Goal: Information Seeking & Learning: Find specific fact

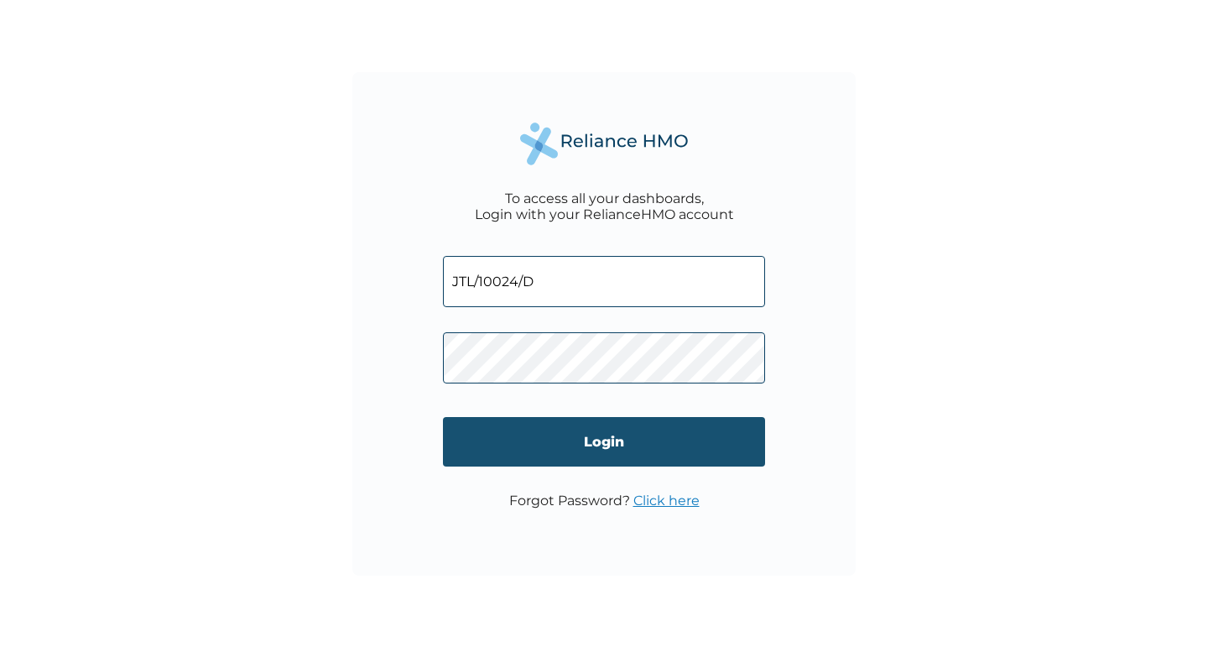
type input "JTL/10024/D"
click at [604, 434] on input "Login" at bounding box center [604, 441] width 322 height 49
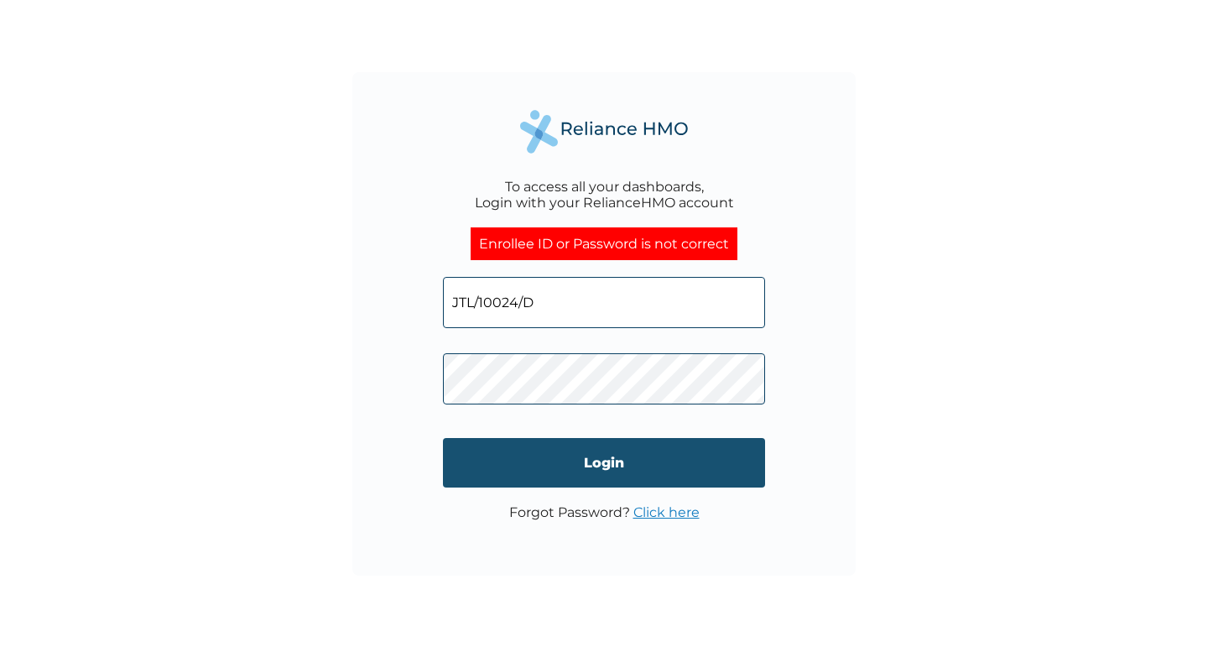
click at [584, 457] on input "Login" at bounding box center [604, 462] width 322 height 49
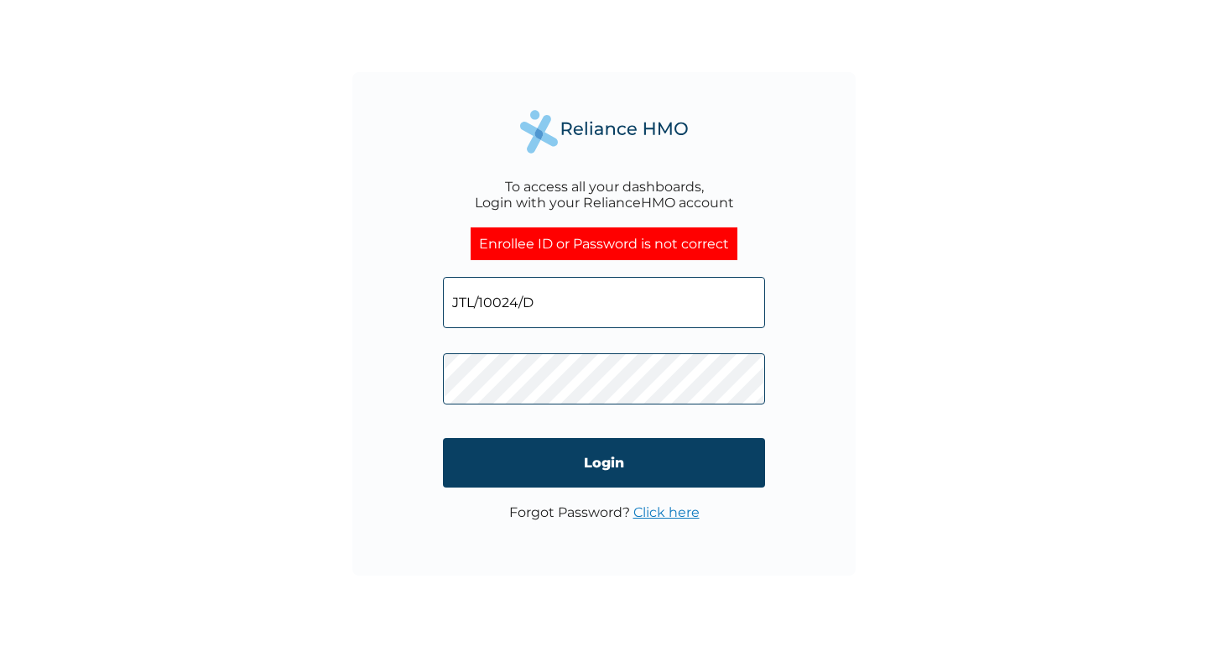
click at [662, 514] on link "Click here" at bounding box center [666, 512] width 66 height 16
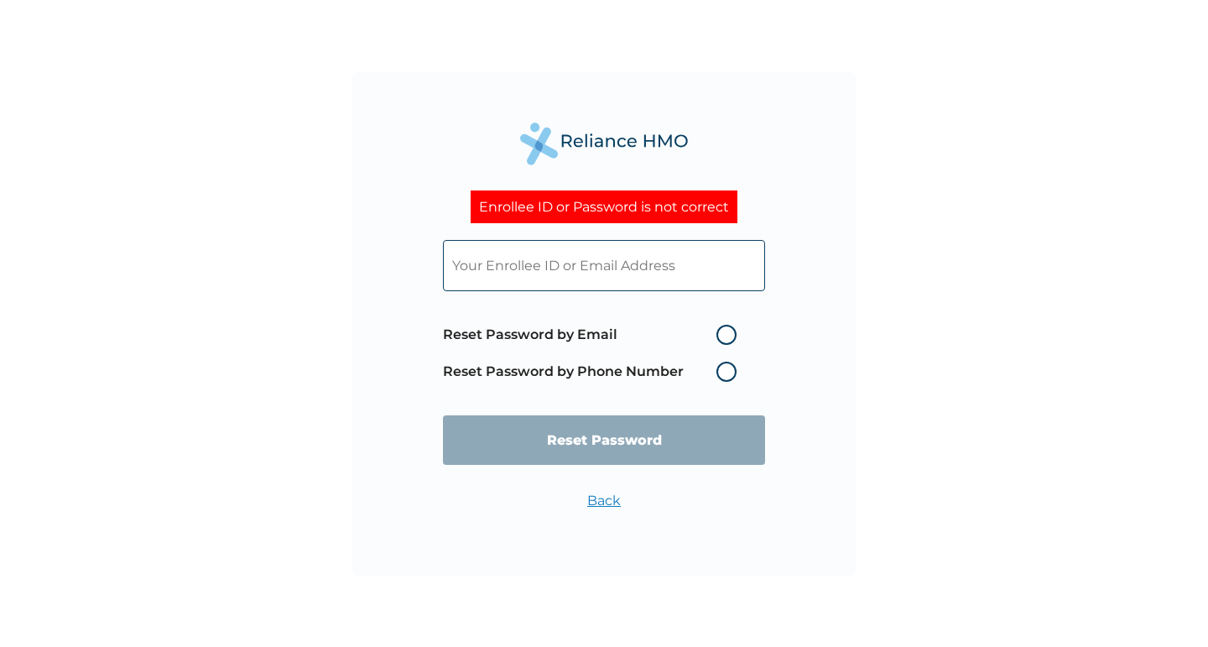
click at [731, 332] on label "Reset Password by Email" at bounding box center [594, 335] width 302 height 20
click at [720, 332] on input "Reset Password by Email" at bounding box center [706, 334] width 27 height 27
radio input "true"
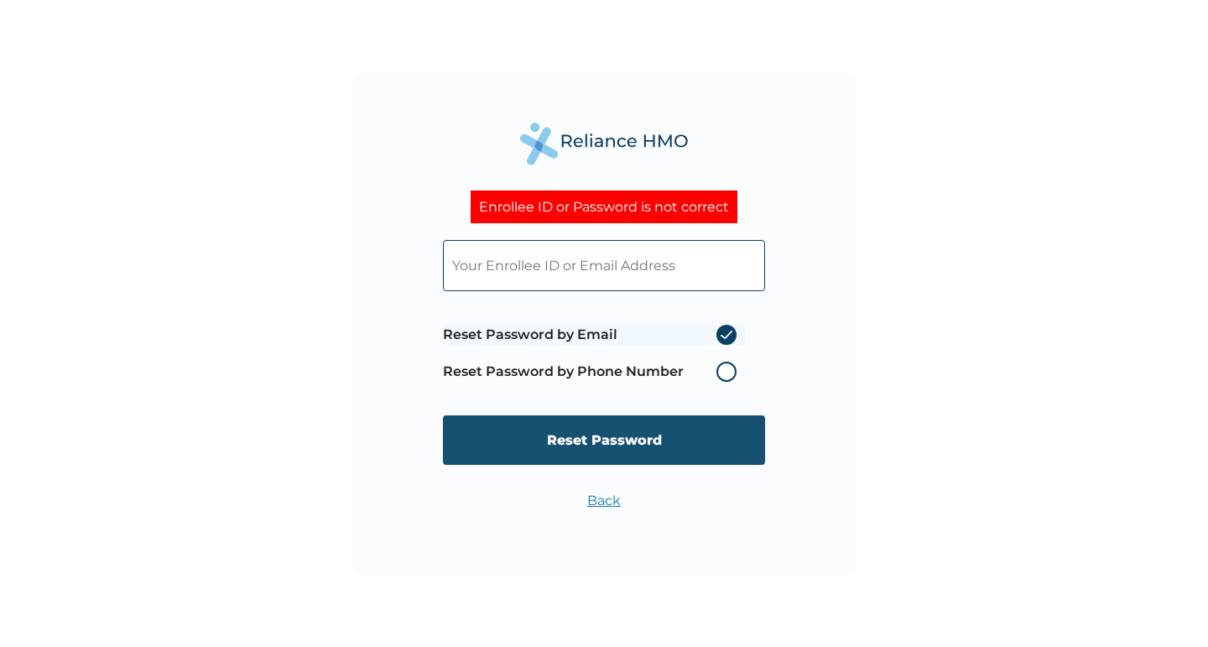
click at [608, 436] on input "Reset Password" at bounding box center [604, 439] width 322 height 49
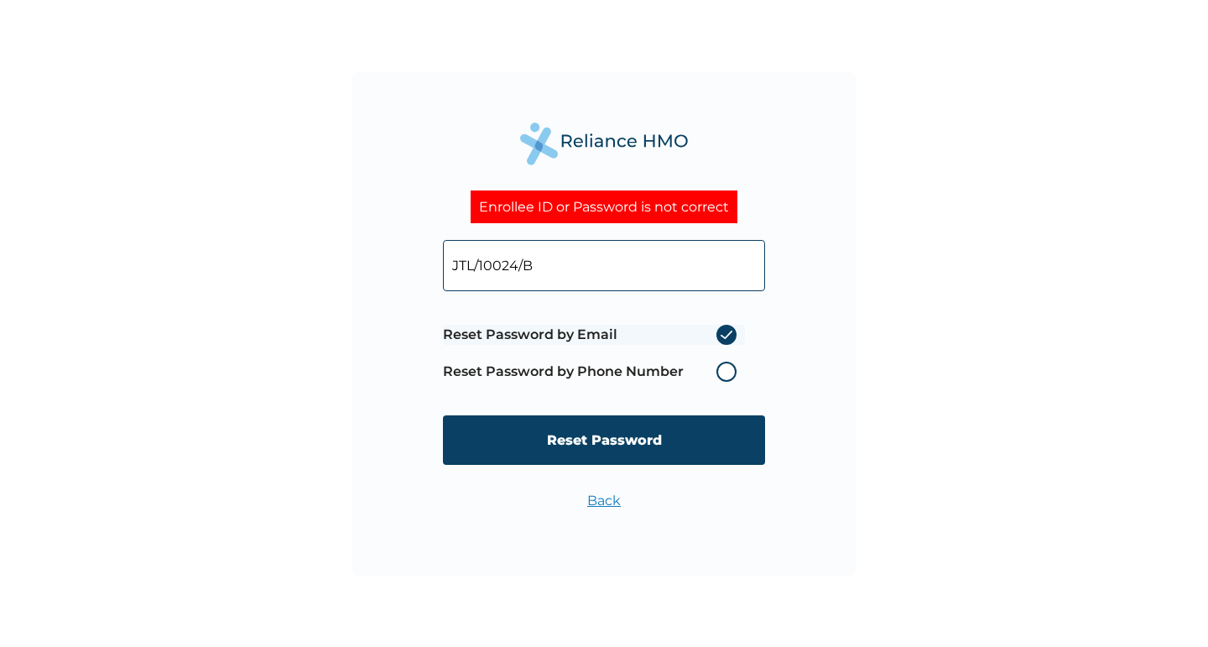
type input "JTL/10024/B"
click at [603, 499] on link "Back" at bounding box center [604, 500] width 34 height 16
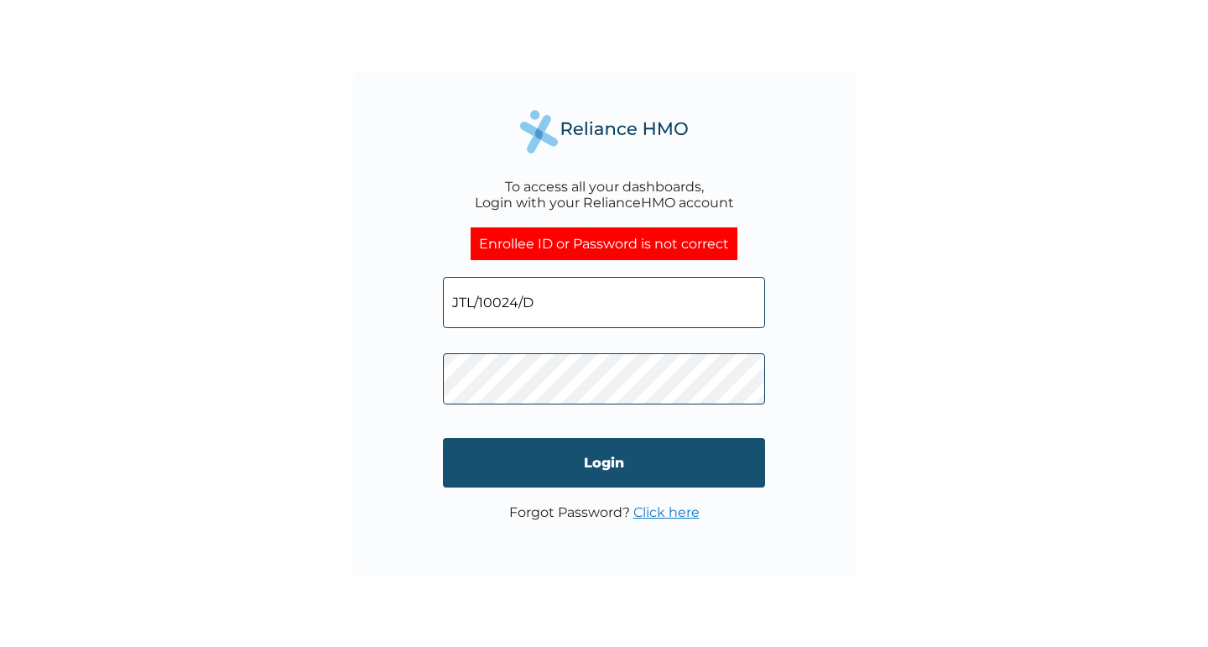
click at [610, 466] on input "Login" at bounding box center [604, 462] width 322 height 49
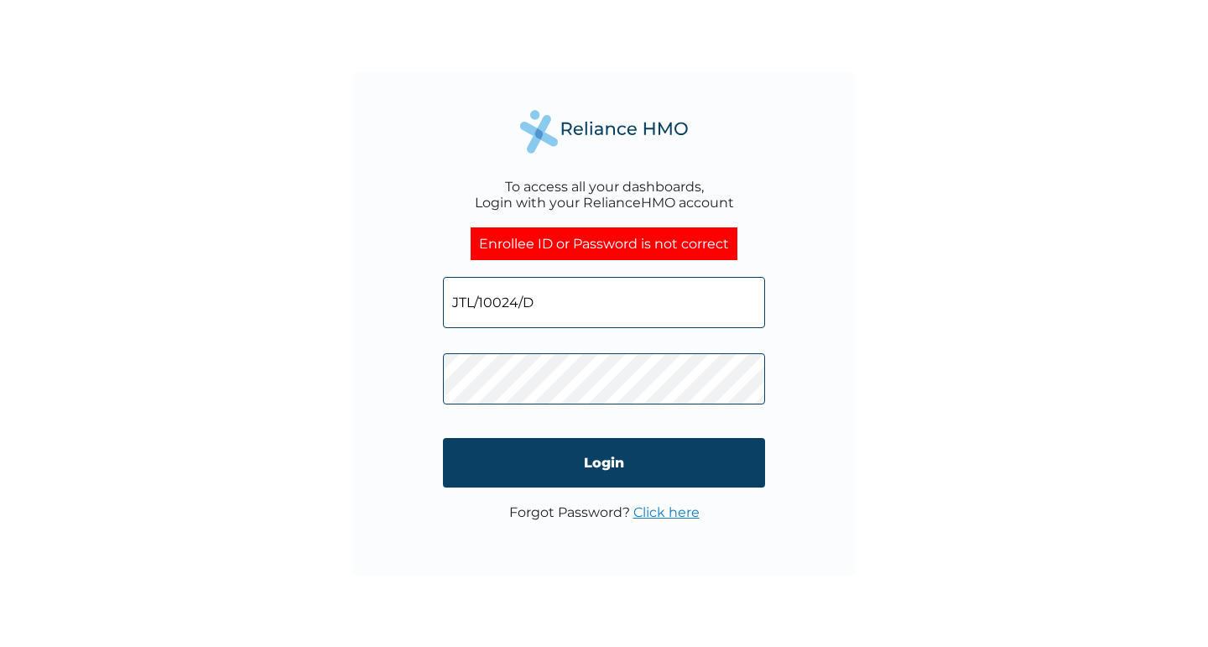
click at [564, 299] on input "JTL/10024/D" at bounding box center [604, 302] width 322 height 51
click at [892, 373] on div "To access all your dashboards, Login with your RelianceHMO account Enrollee ID …" at bounding box center [604, 323] width 1208 height 647
click at [592, 301] on input "JTL/10024/" at bounding box center [604, 302] width 322 height 51
type input "JTL/10024/D"
click at [772, 511] on div "To access all your dashboards, Login with your RelianceHMO account Enrollee ID …" at bounding box center [603, 323] width 503 height 503
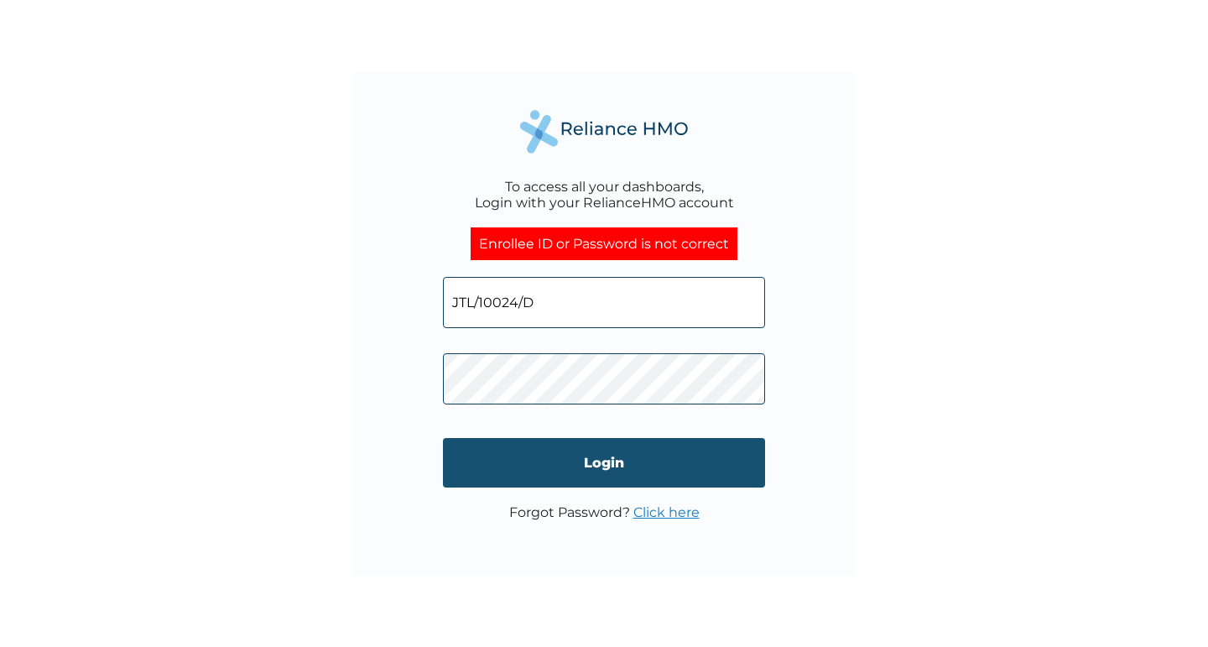
click at [593, 467] on input "Login" at bounding box center [604, 462] width 322 height 49
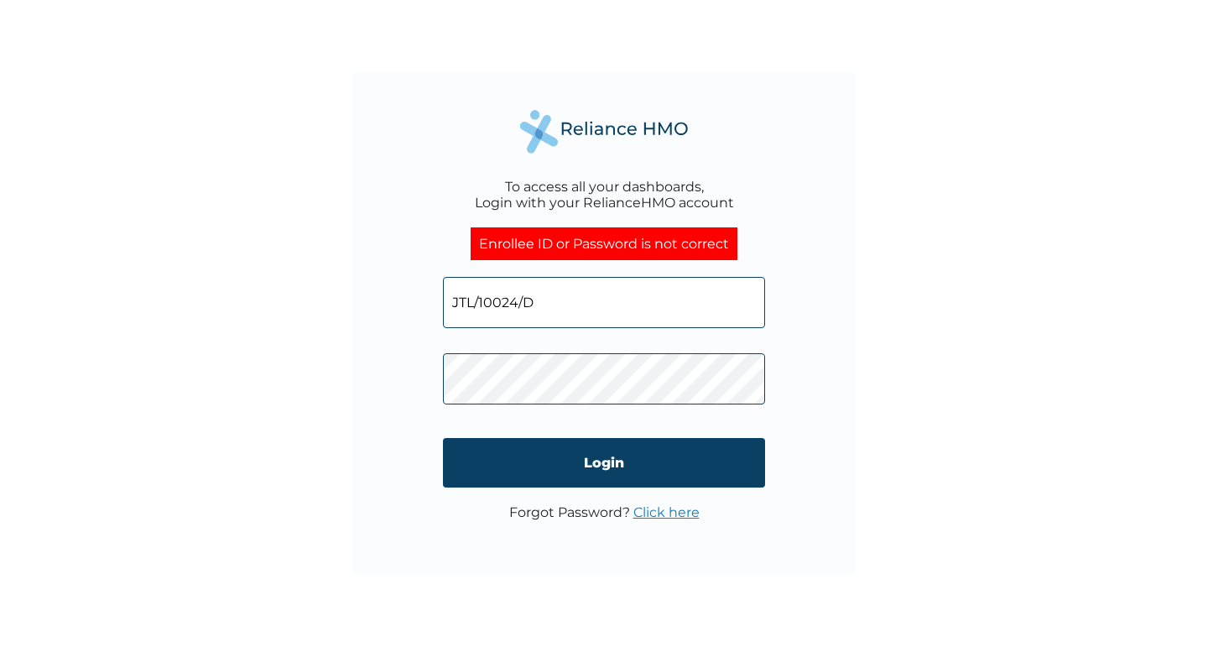
click at [933, 169] on div "To access all your dashboards, Login with your RelianceHMO account Enrollee ID …" at bounding box center [604, 323] width 1208 height 647
click at [585, 313] on input "JTL/10024/D" at bounding box center [604, 302] width 322 height 51
type input "raphlumoh@gmail.com"
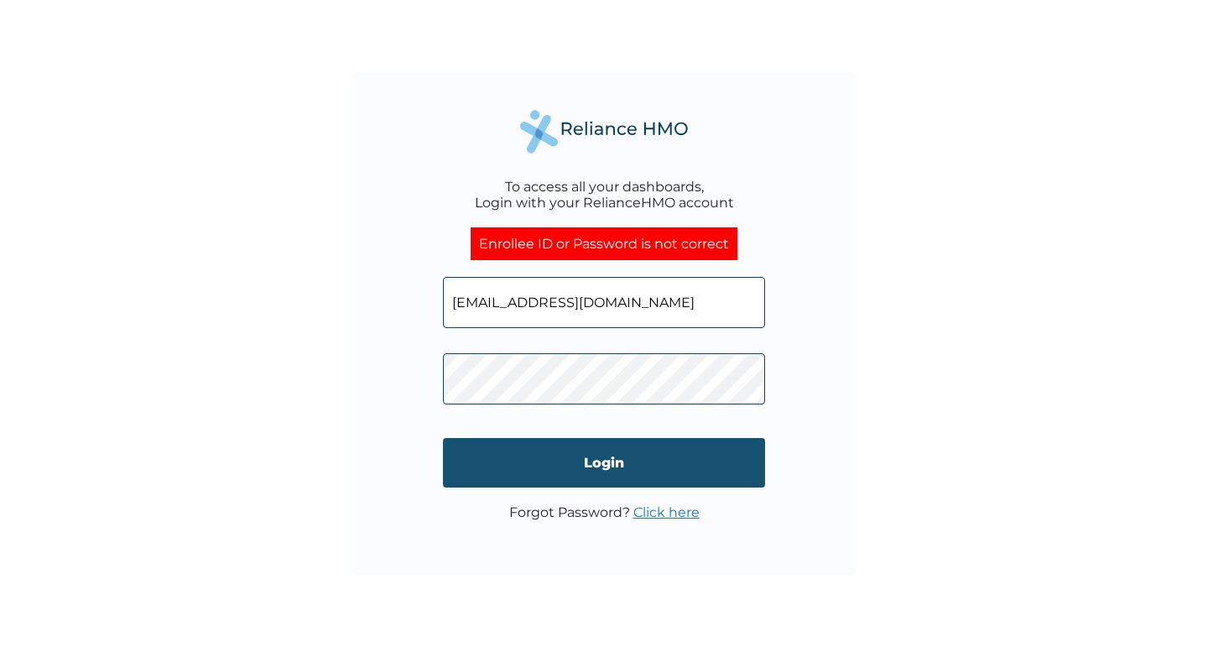
click at [606, 468] on input "Login" at bounding box center [604, 462] width 322 height 49
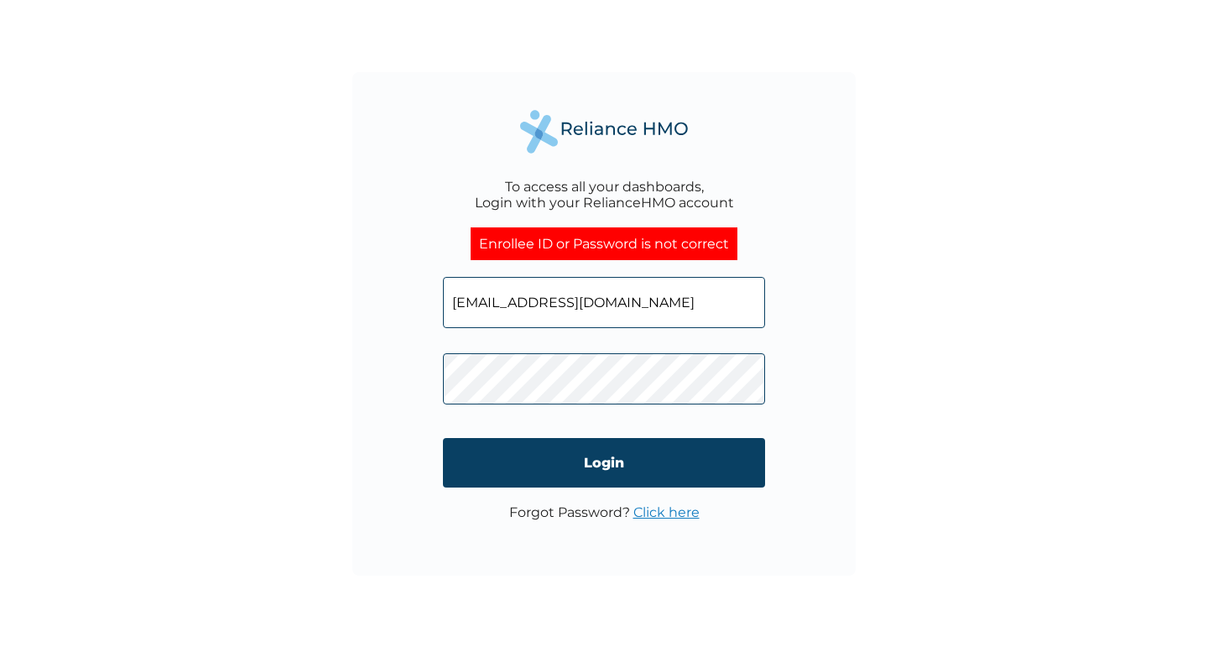
click at [767, 549] on div "To access all your dashboards, Login with your RelianceHMO account Enrollee ID …" at bounding box center [603, 323] width 503 height 503
click at [665, 507] on link "Click here" at bounding box center [666, 512] width 66 height 16
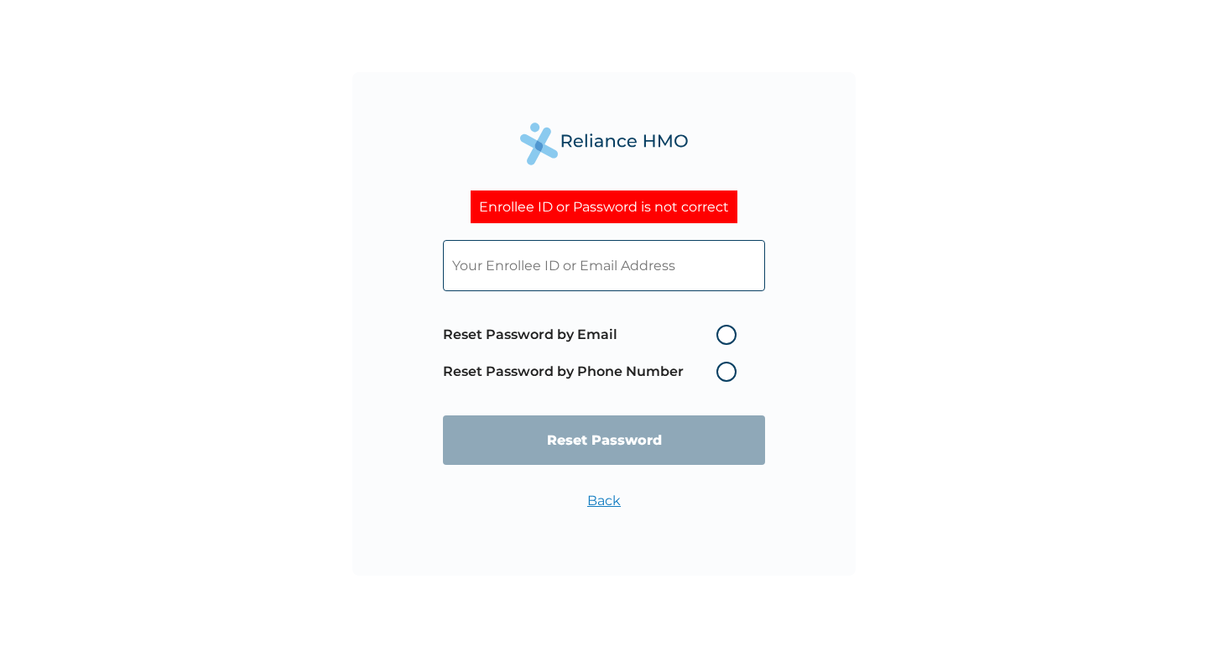
click at [725, 335] on label "Reset Password by Email" at bounding box center [594, 335] width 302 height 20
click at [720, 335] on input "Reset Password by Email" at bounding box center [706, 334] width 27 height 27
radio input "true"
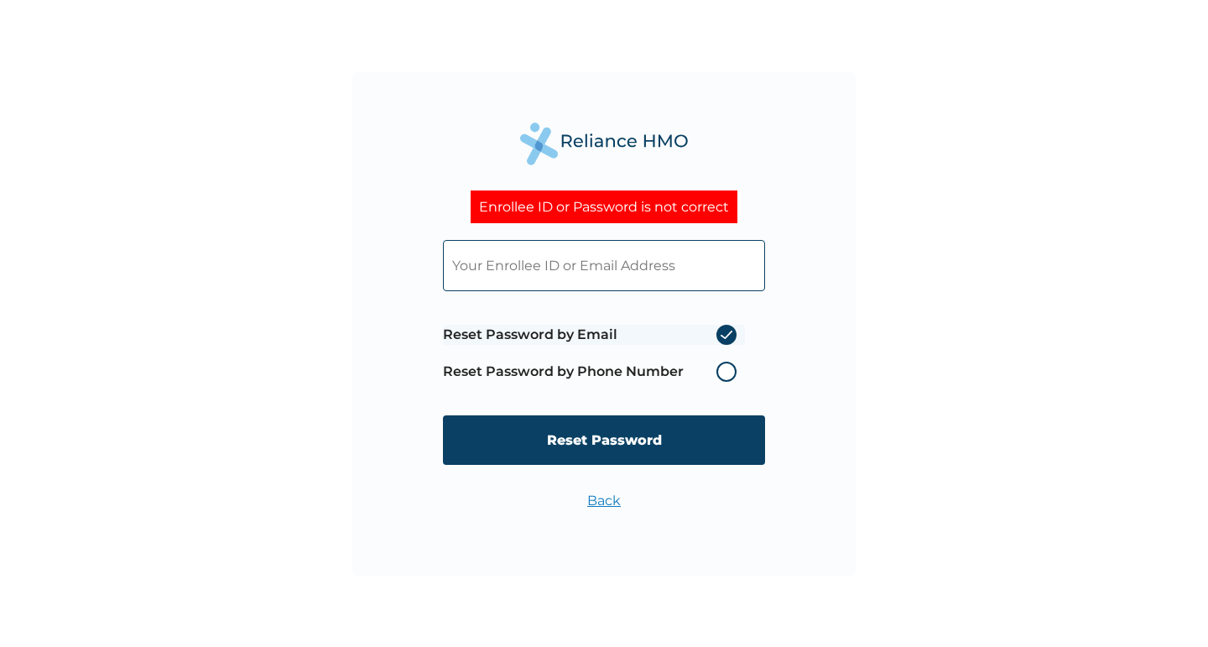
click at [625, 266] on input "text" at bounding box center [604, 265] width 322 height 51
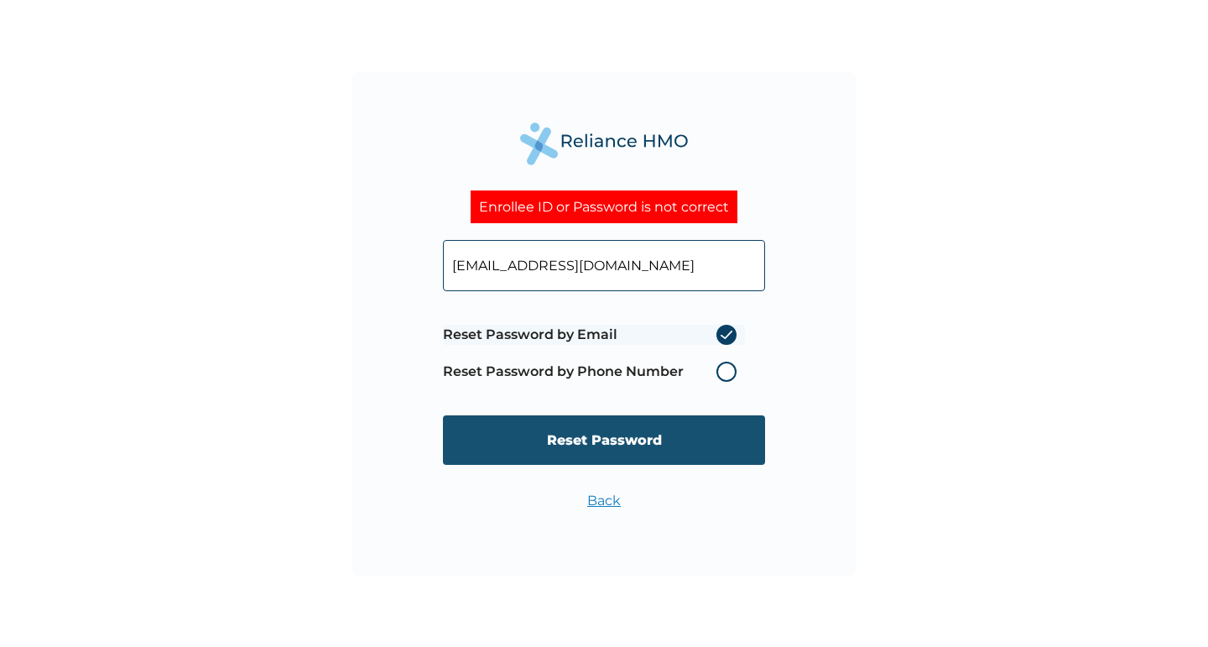
type input "raphlumoh@gmail.com"
click at [581, 441] on input "Reset Password" at bounding box center [604, 439] width 322 height 49
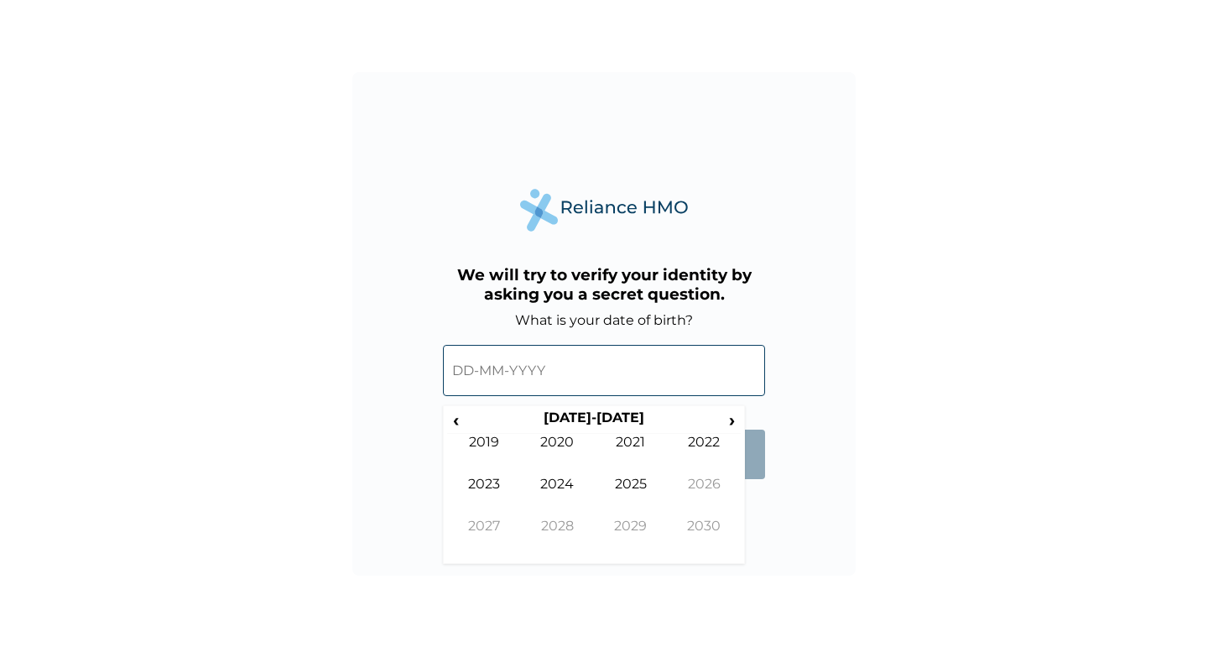
click at [474, 375] on input "text" at bounding box center [604, 370] width 322 height 51
click at [455, 421] on span "‹" at bounding box center [456, 419] width 18 height 21
click at [460, 424] on span "‹" at bounding box center [456, 419] width 18 height 21
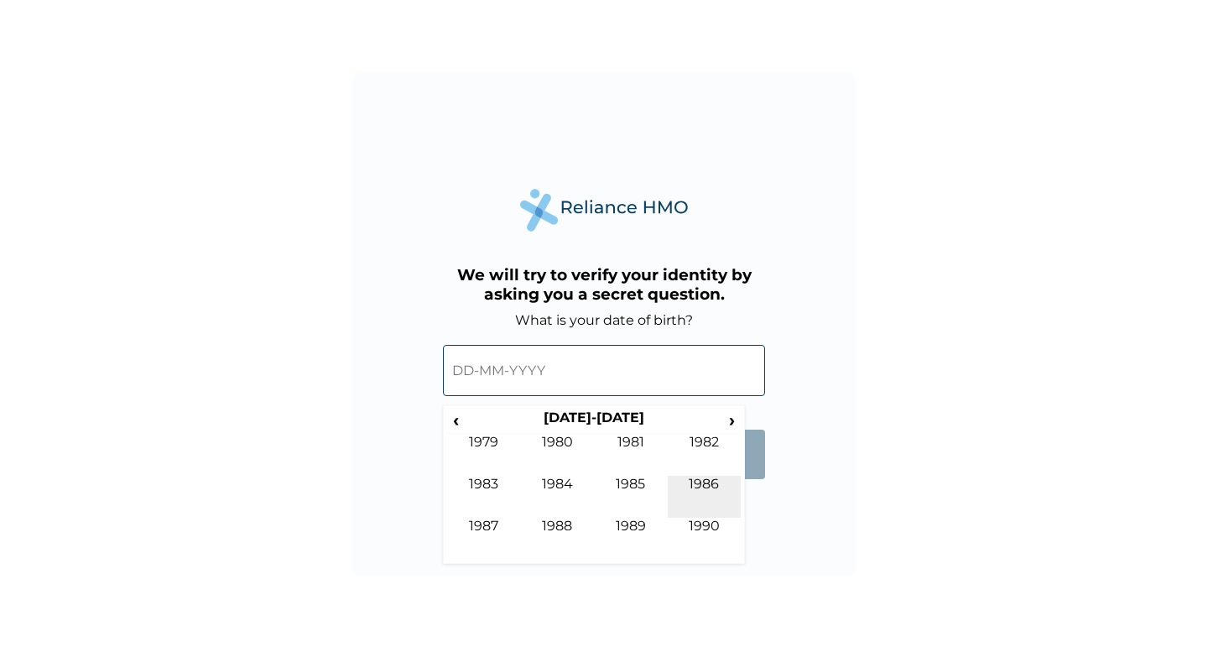
click at [701, 479] on td "1986" at bounding box center [705, 497] width 74 height 42
click at [486, 446] on td "Jan" at bounding box center [484, 455] width 74 height 42
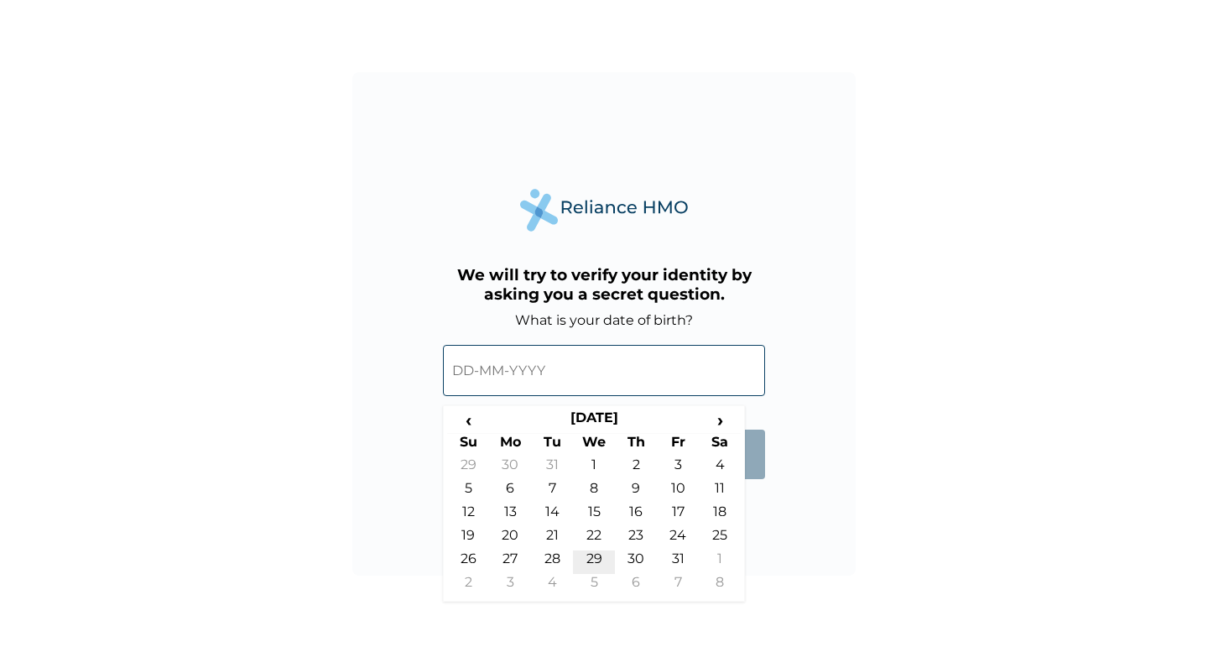
click at [593, 557] on td "29" at bounding box center [594, 561] width 42 height 23
type input "29-01-1986"
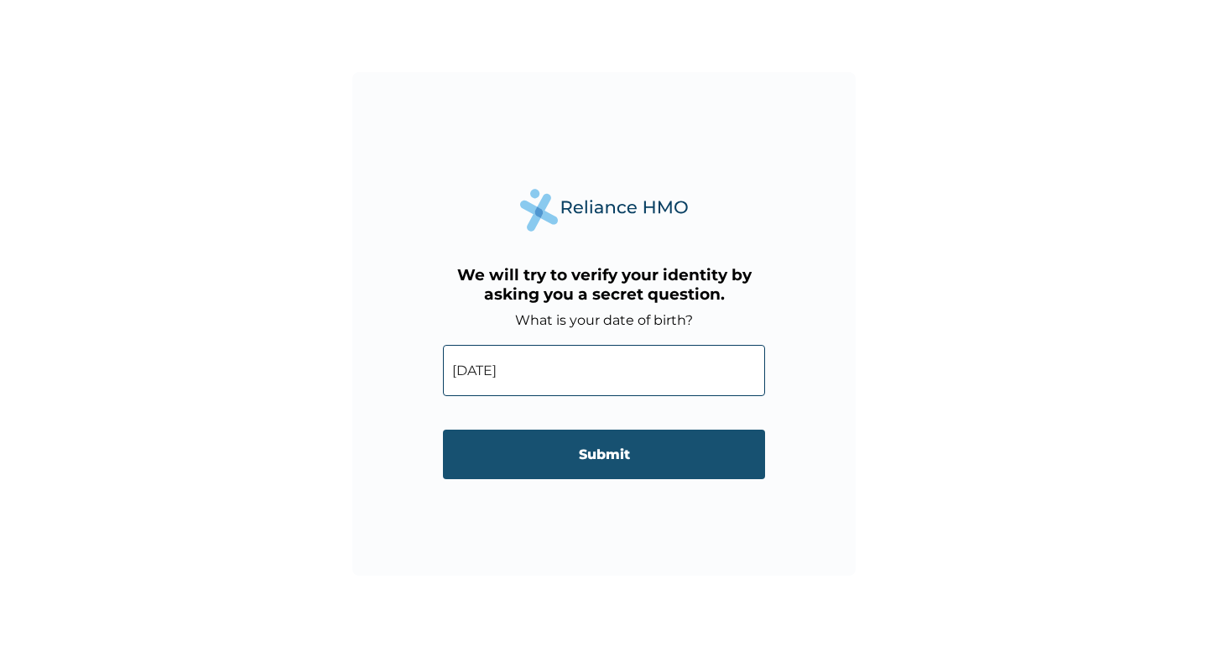
click at [606, 453] on input "Submit" at bounding box center [604, 453] width 322 height 49
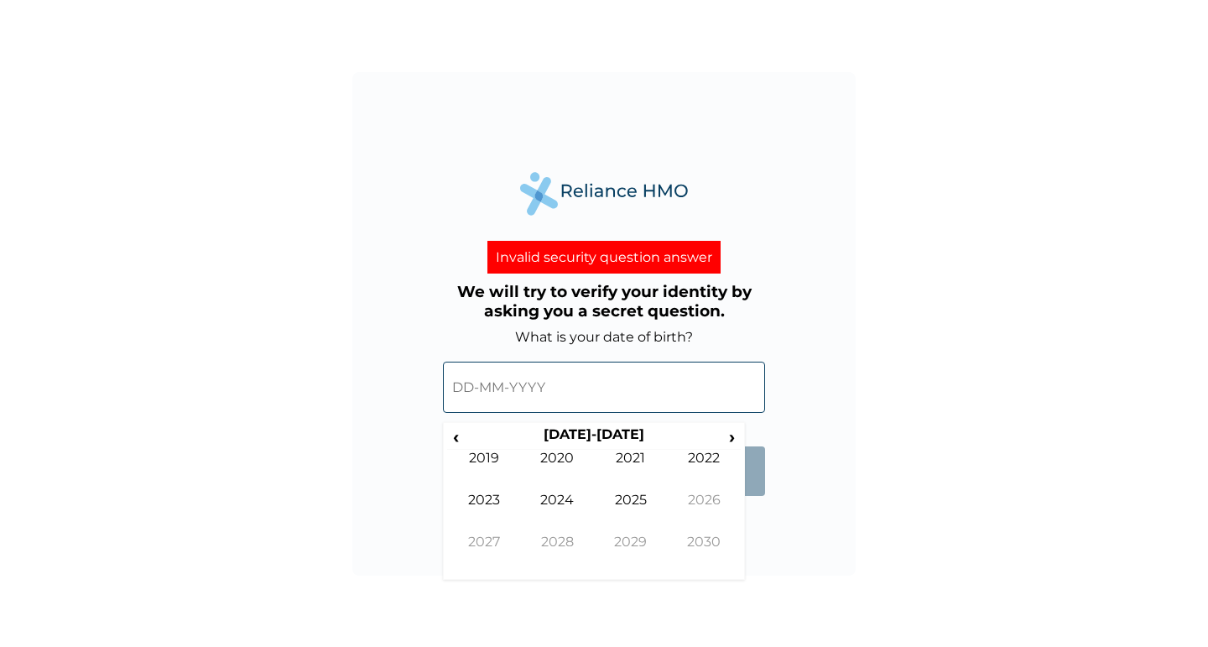
click at [485, 394] on input "text" at bounding box center [604, 386] width 322 height 51
click at [462, 435] on span "‹" at bounding box center [456, 436] width 18 height 21
click at [725, 439] on span "›" at bounding box center [732, 436] width 18 height 21
click at [492, 502] on td "2023" at bounding box center [484, 512] width 74 height 42
click at [629, 457] on td "Mar" at bounding box center [631, 471] width 74 height 42
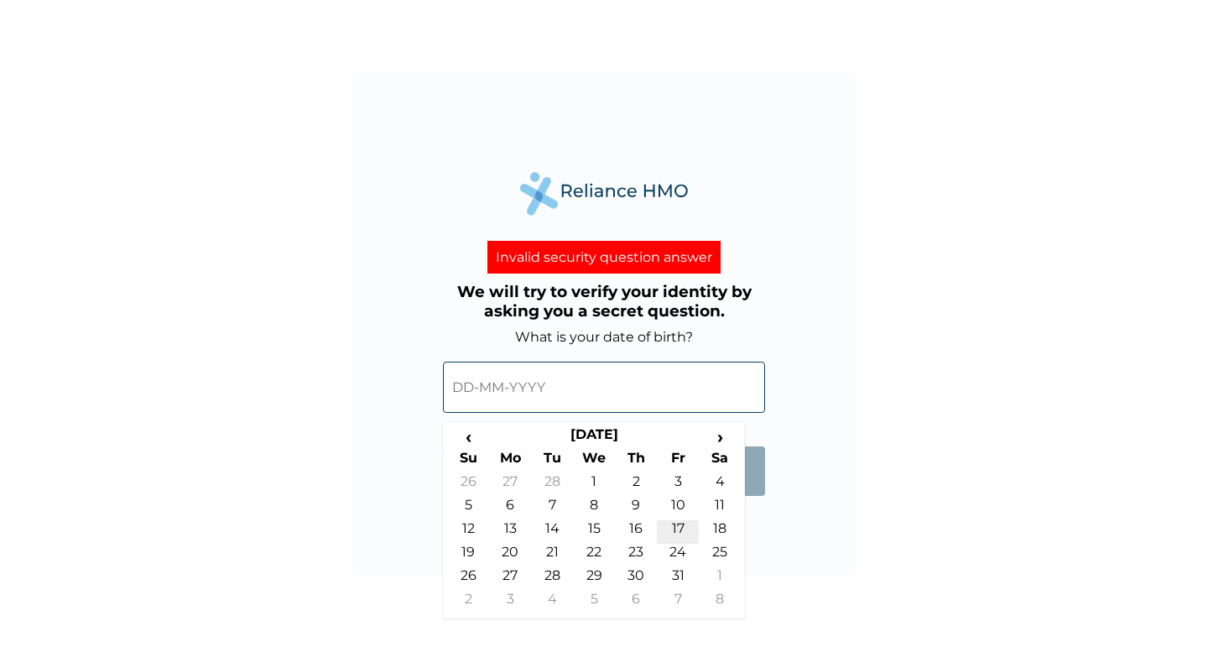
click at [673, 523] on td "17" at bounding box center [678, 531] width 42 height 23
type input "17-03-2023"
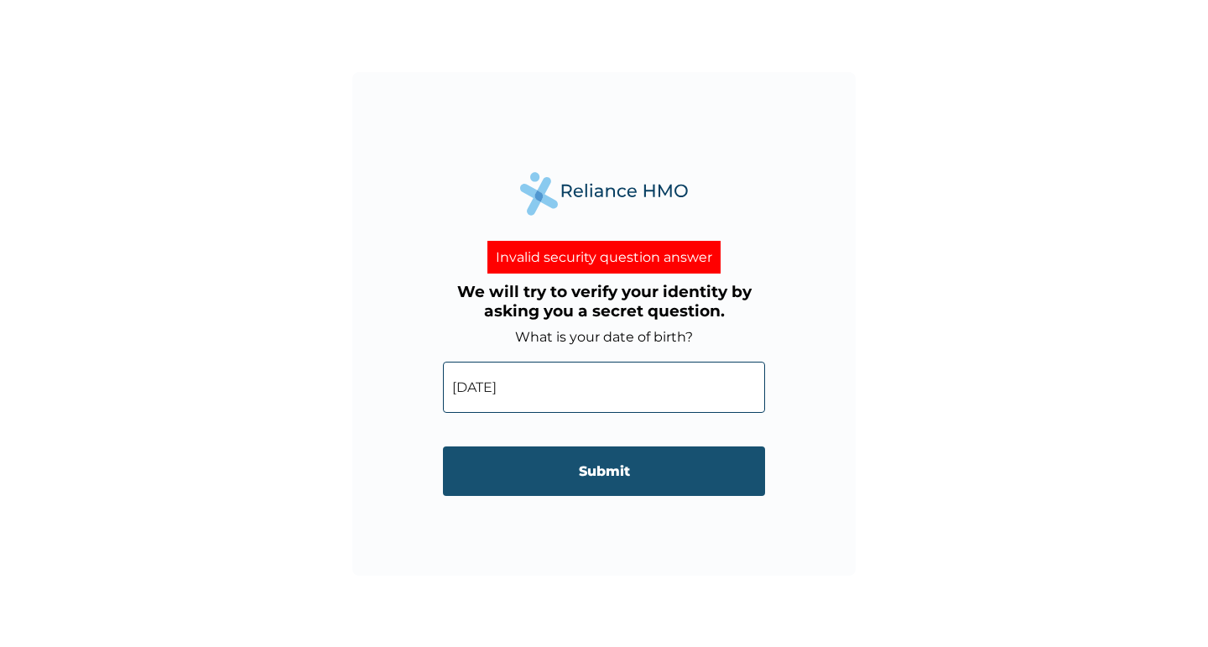
click at [603, 468] on input "Submit" at bounding box center [604, 470] width 322 height 49
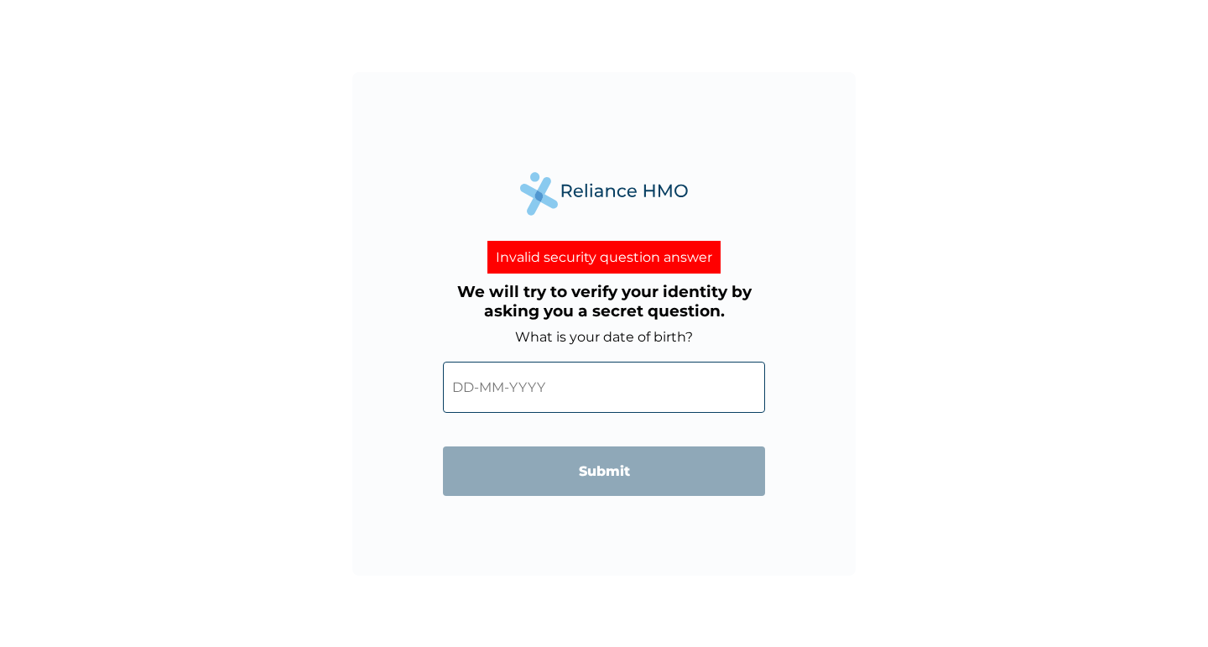
click at [586, 401] on input "text" at bounding box center [604, 386] width 322 height 51
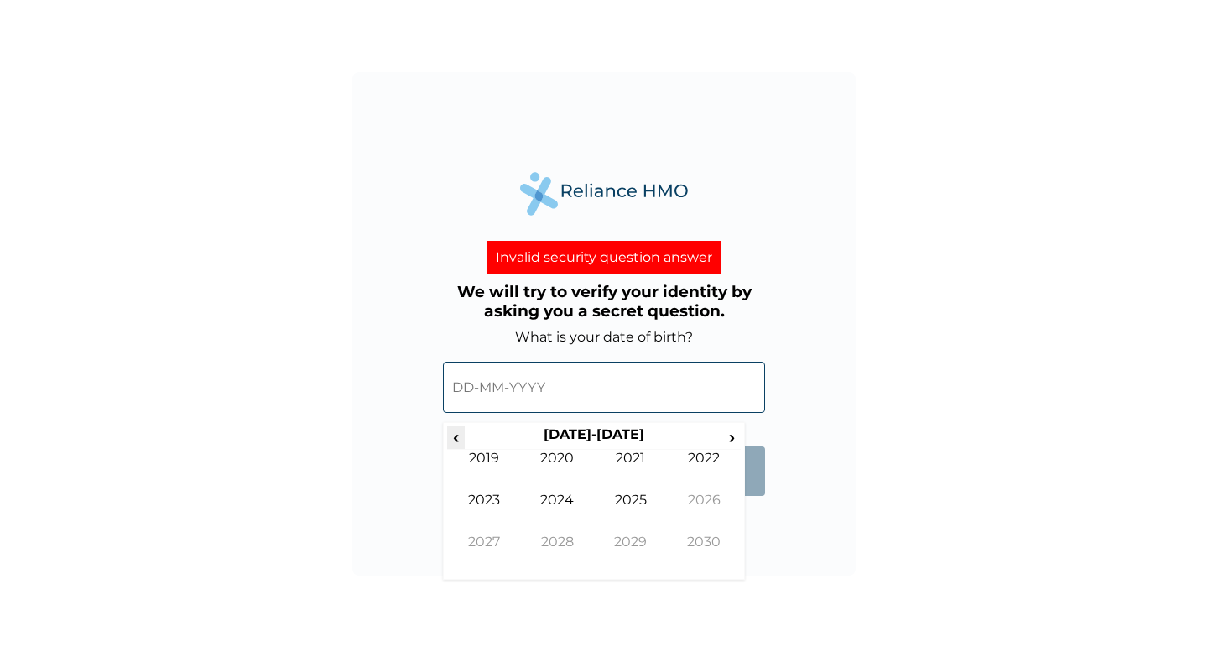
click at [455, 433] on span "‹" at bounding box center [456, 436] width 18 height 21
click at [560, 547] on td "1988" at bounding box center [558, 554] width 74 height 42
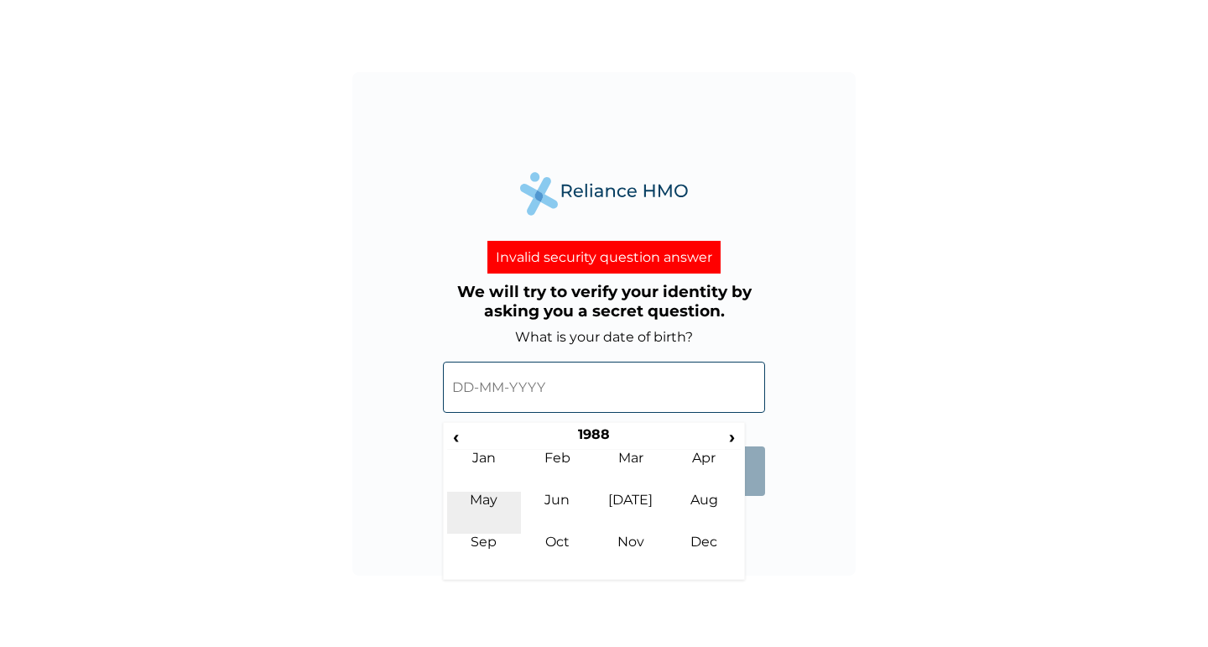
click at [491, 508] on td "May" at bounding box center [484, 512] width 74 height 42
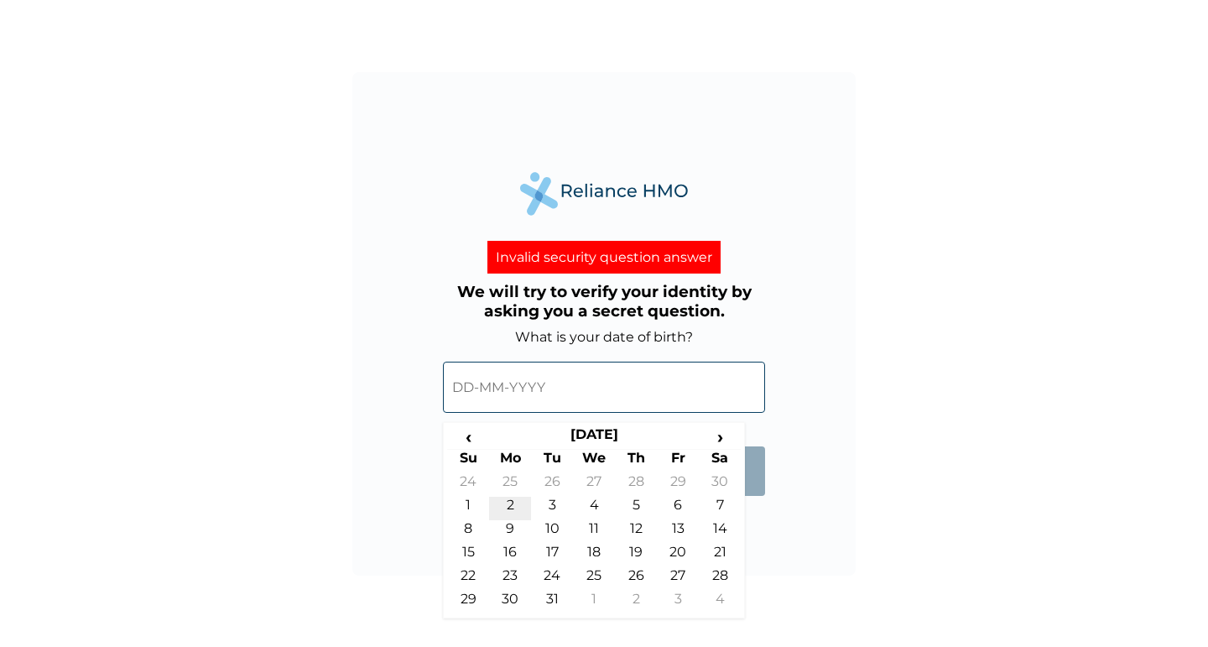
click at [511, 503] on td "2" at bounding box center [510, 508] width 42 height 23
type input "02-05-1988"
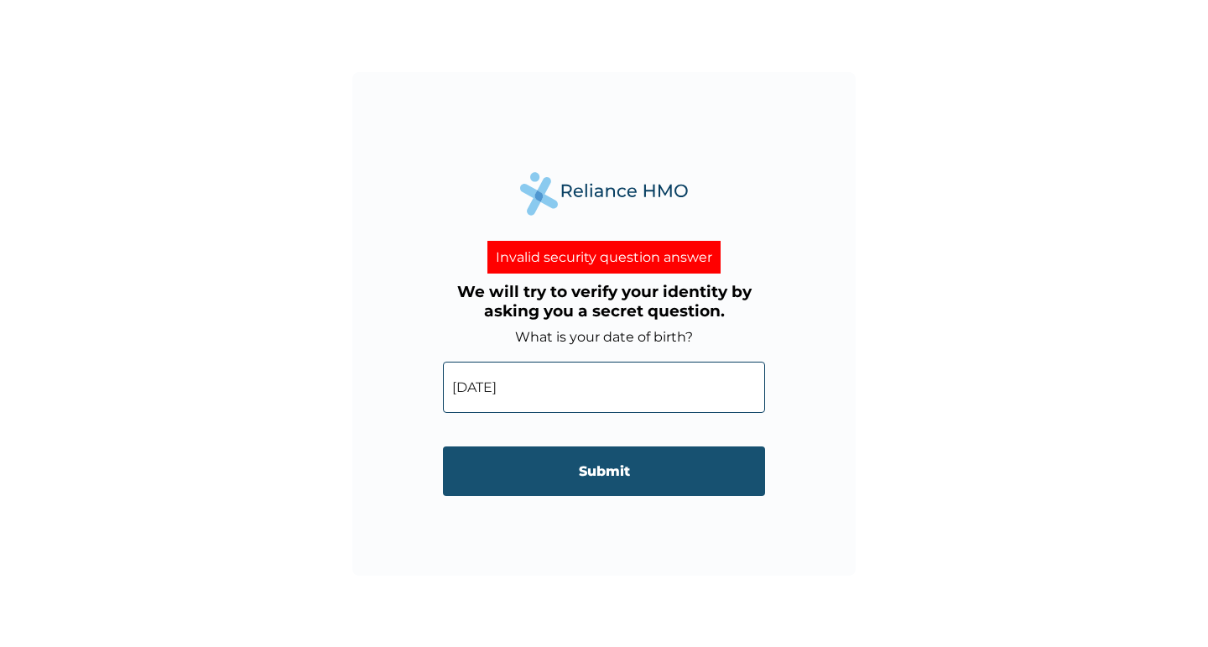
click at [604, 464] on input "Submit" at bounding box center [604, 470] width 322 height 49
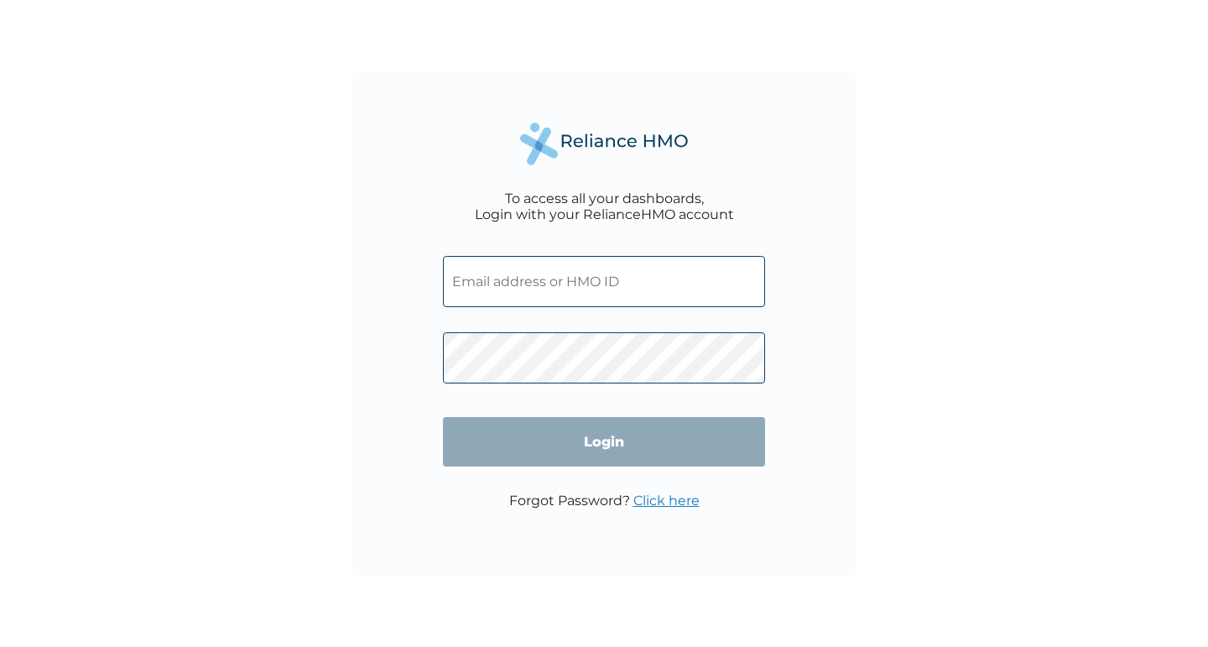
click at [544, 281] on input "text" at bounding box center [604, 281] width 322 height 51
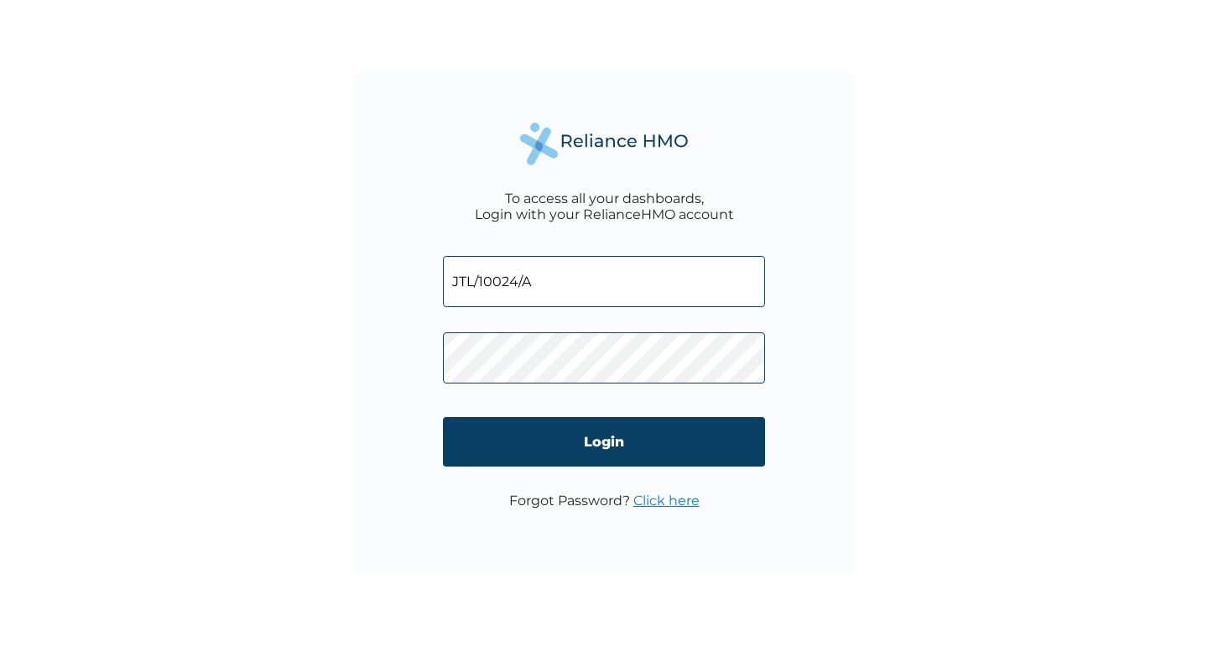
type input "JTL/10024/A"
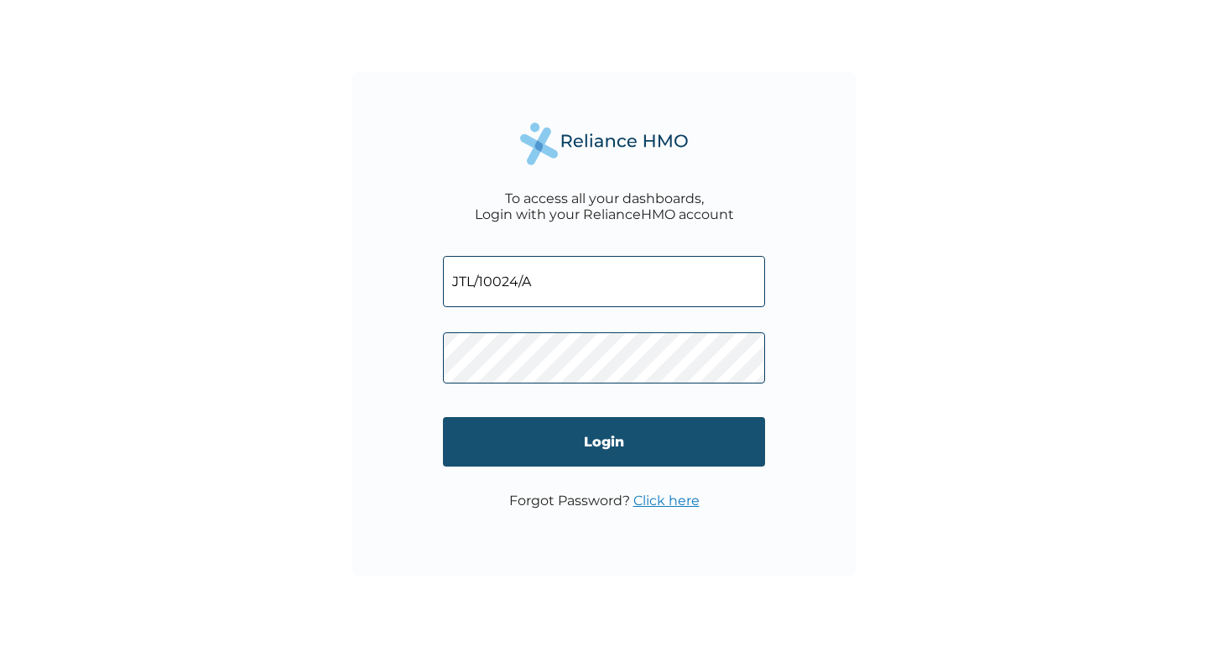
click at [627, 430] on input "Login" at bounding box center [604, 441] width 322 height 49
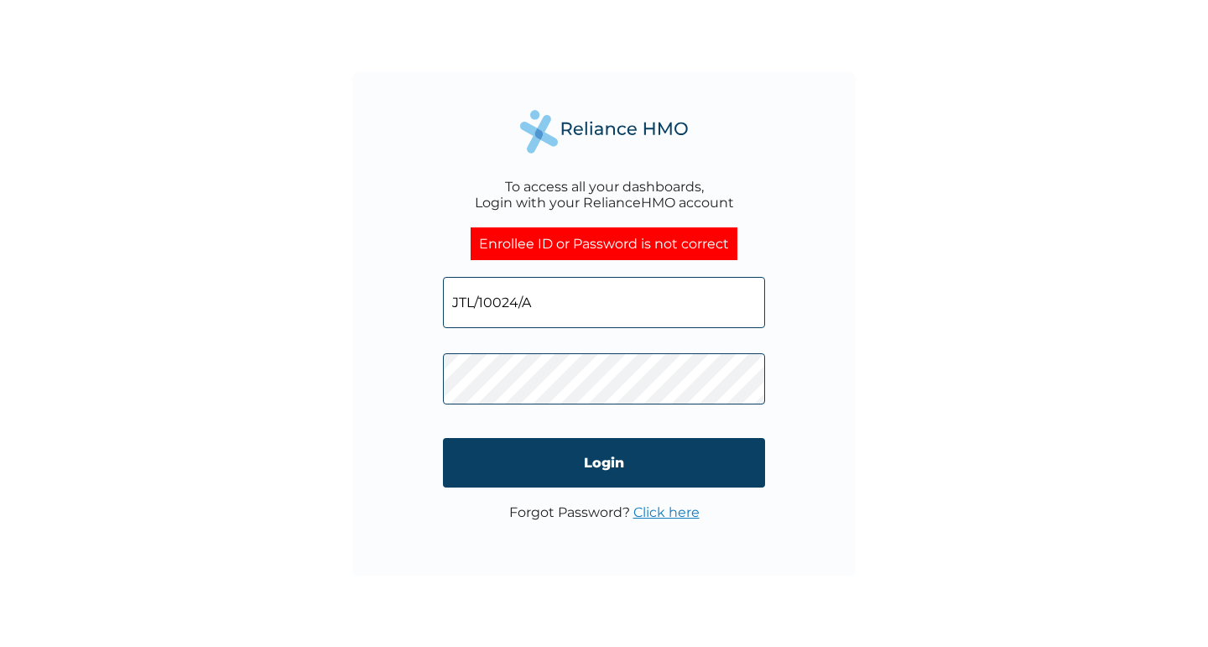
click at [534, 299] on input "JTL/10024/A" at bounding box center [604, 302] width 322 height 51
type input "raphael.umoh@jaffatech.com"
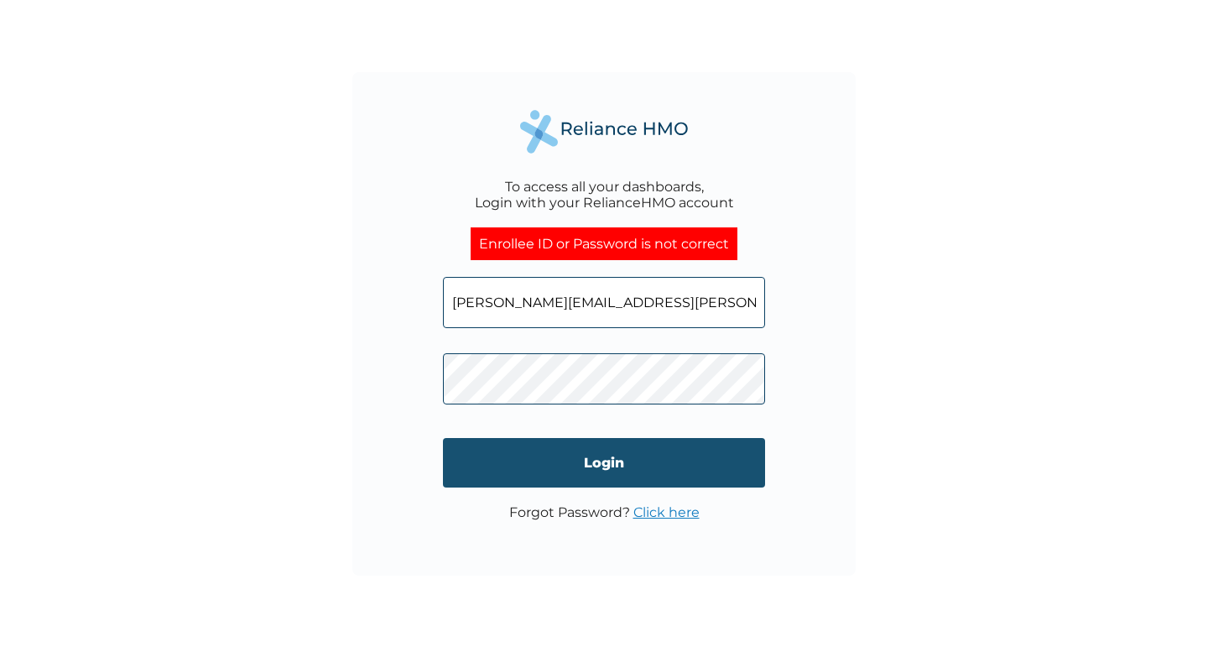
click at [603, 460] on input "Login" at bounding box center [604, 462] width 322 height 49
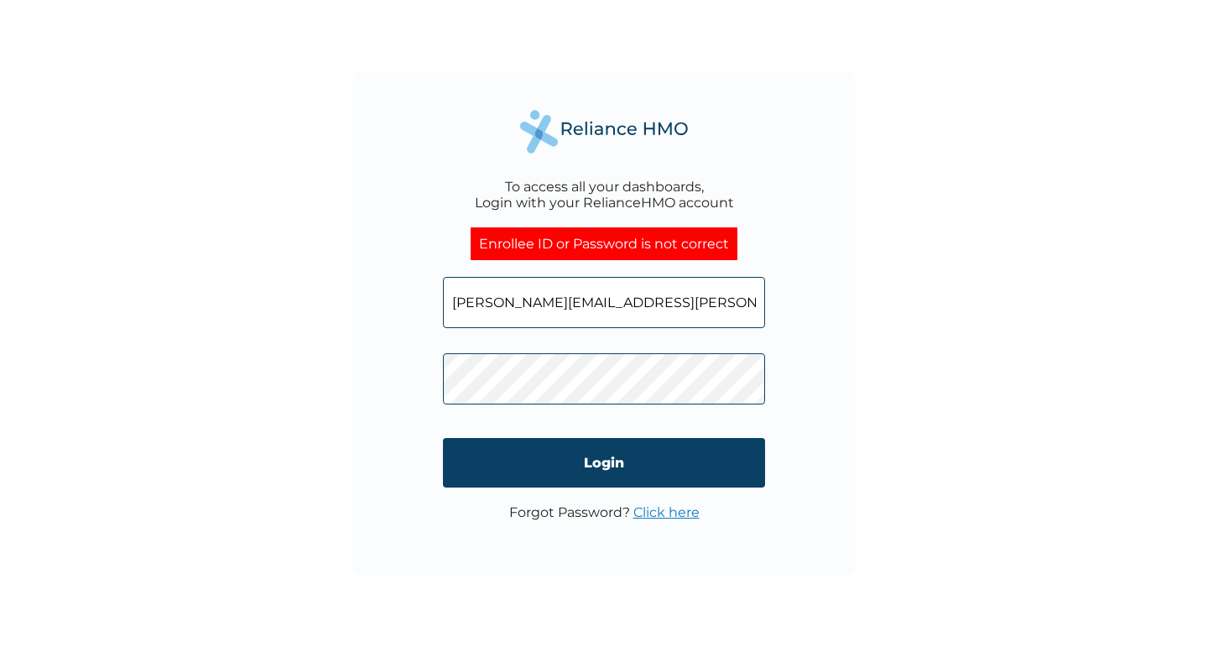
click at [662, 507] on link "Click here" at bounding box center [666, 512] width 66 height 16
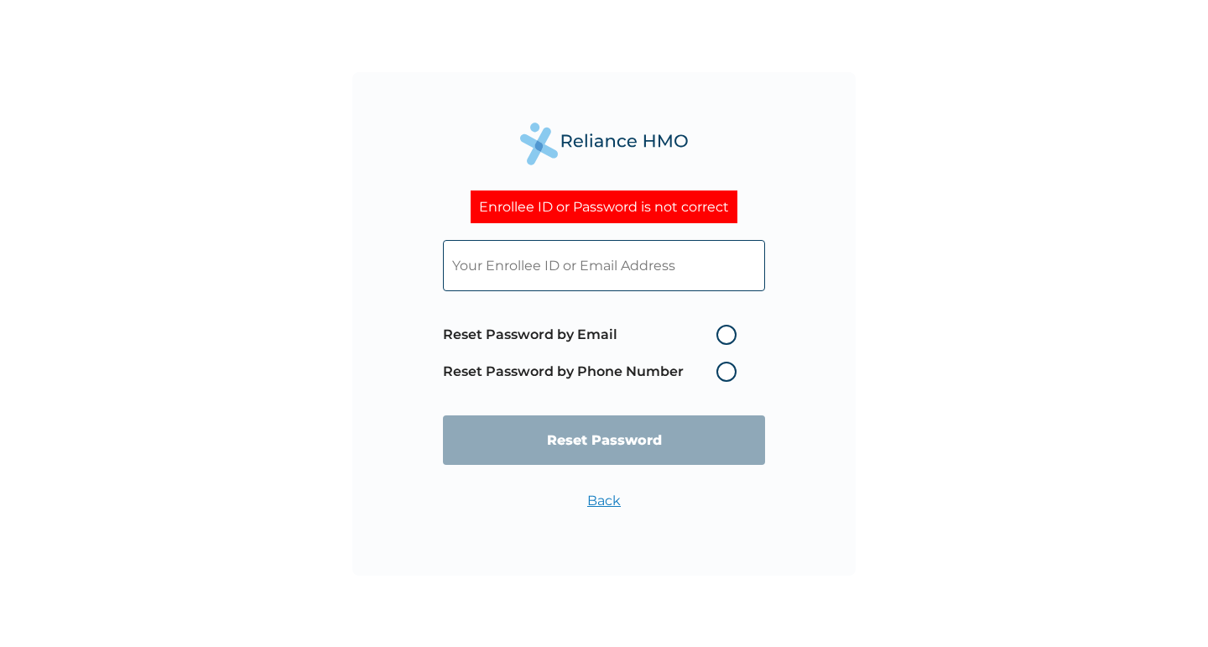
click at [724, 329] on label "Reset Password by Email" at bounding box center [594, 335] width 302 height 20
click at [720, 329] on input "Reset Password by Email" at bounding box center [706, 334] width 27 height 27
radio input "true"
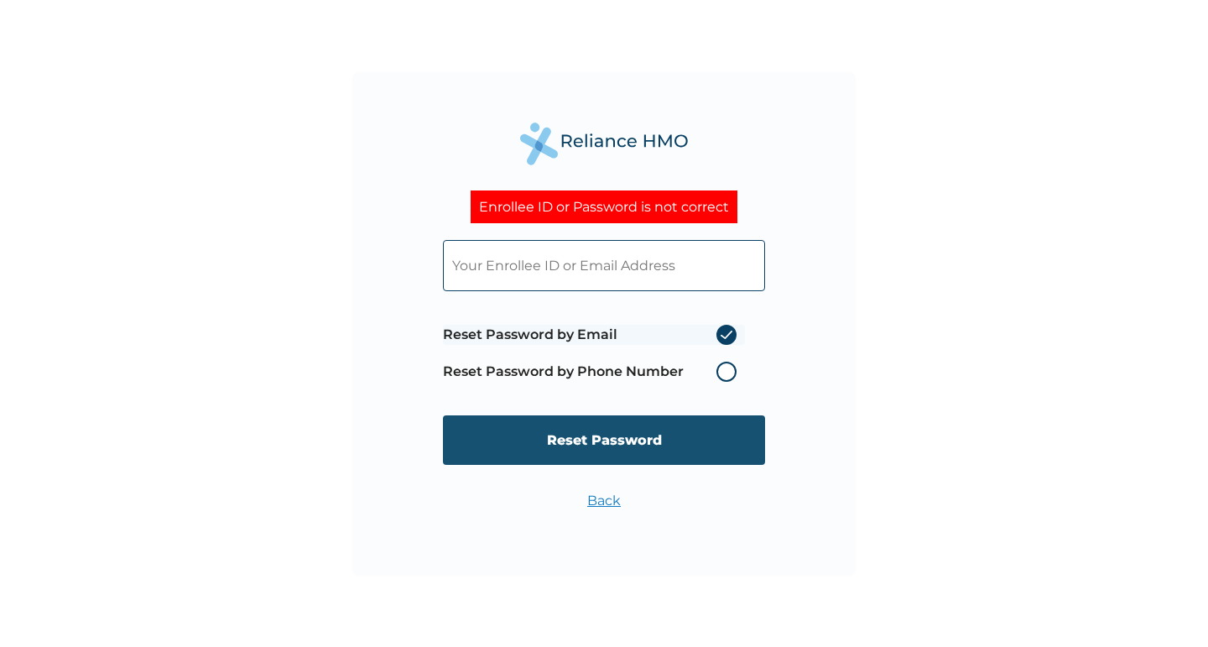
click at [624, 445] on input "Reset Password" at bounding box center [604, 439] width 322 height 49
click at [588, 439] on input "Reset Password" at bounding box center [604, 439] width 322 height 49
type input "JTL/10024/A"
click at [606, 439] on input "Reset Password" at bounding box center [604, 439] width 322 height 49
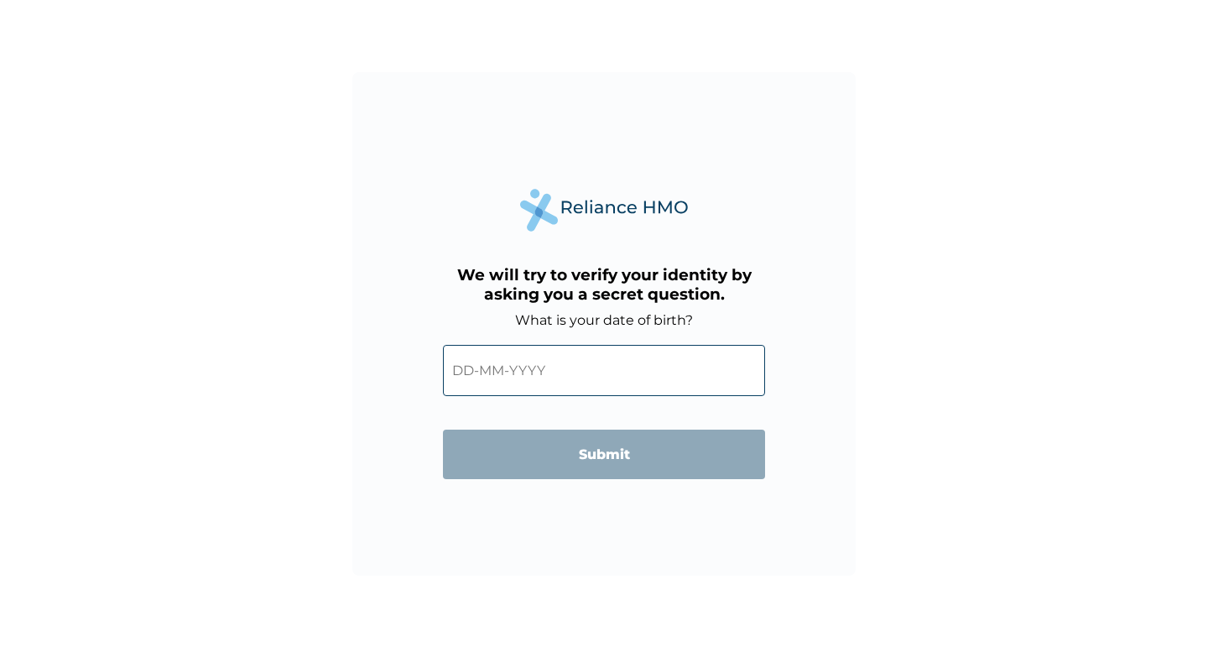
click at [454, 372] on input "text" at bounding box center [604, 370] width 322 height 51
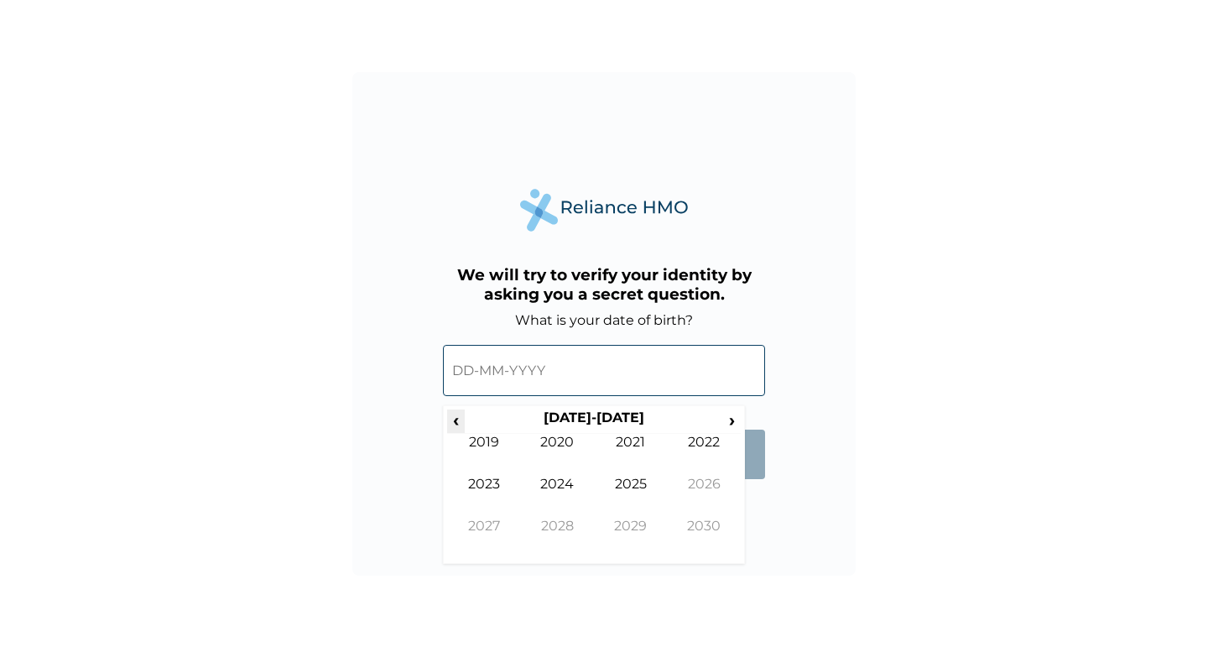
click at [453, 424] on span "‹" at bounding box center [456, 419] width 18 height 21
click at [453, 420] on span "‹" at bounding box center [456, 419] width 18 height 21
click at [706, 488] on td "1986" at bounding box center [705, 497] width 74 height 42
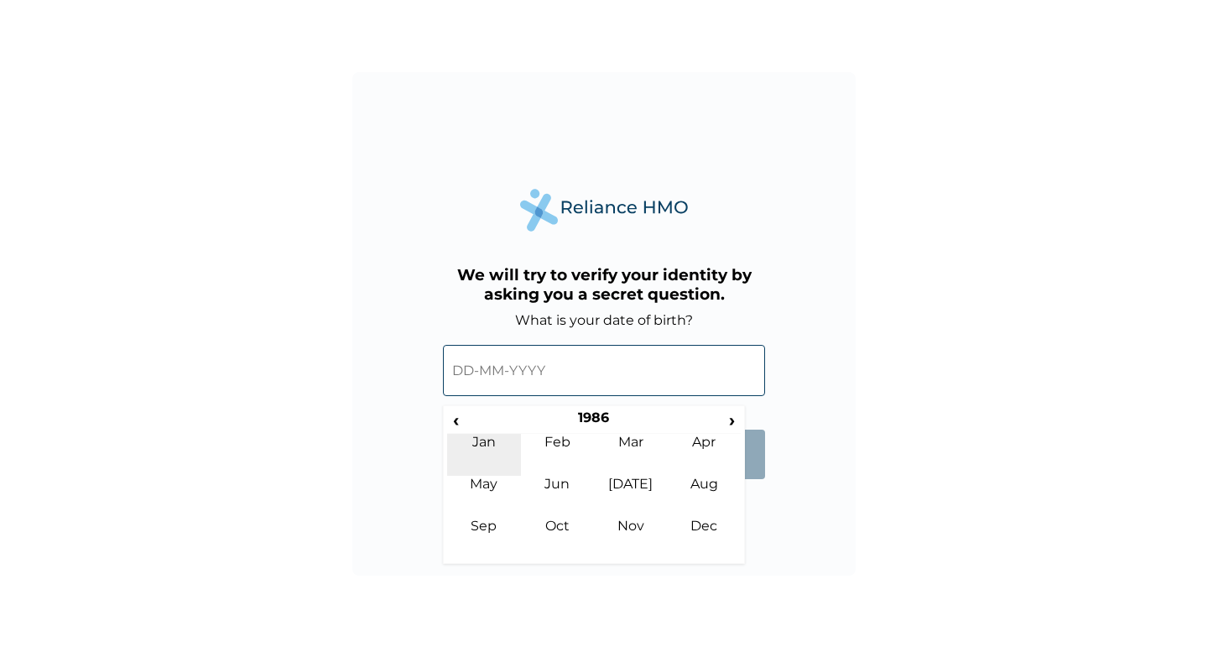
click at [492, 448] on td "Jan" at bounding box center [484, 455] width 74 height 42
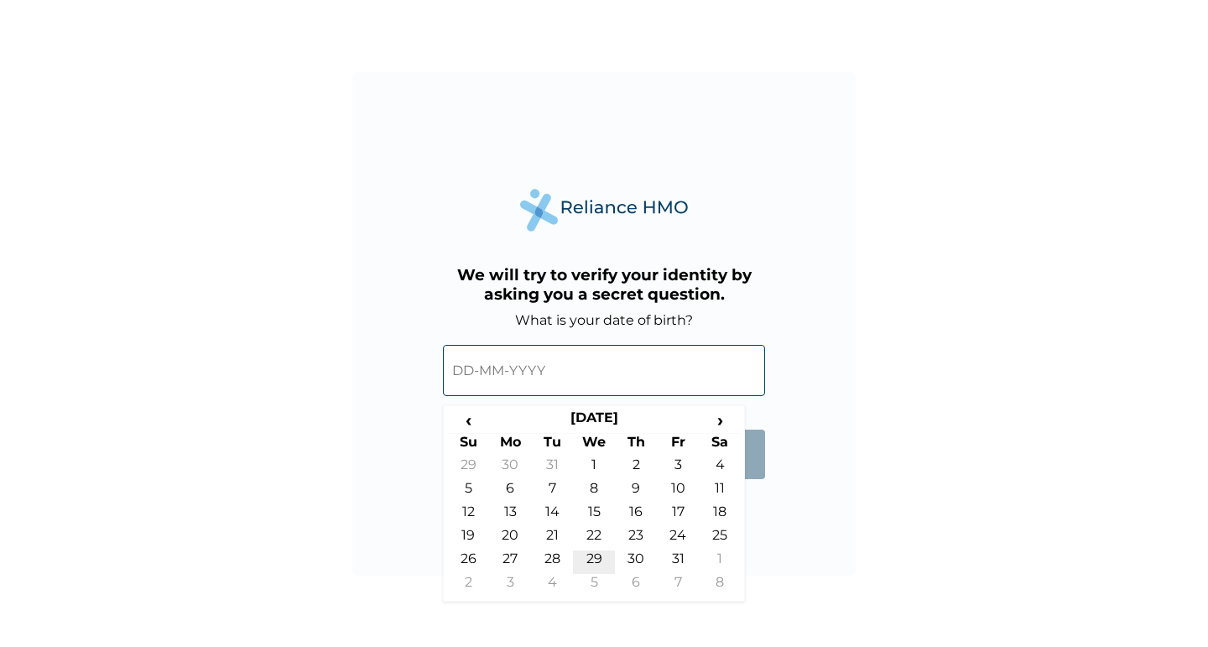
click at [597, 558] on td "29" at bounding box center [594, 561] width 42 height 23
type input "29-01-1986"
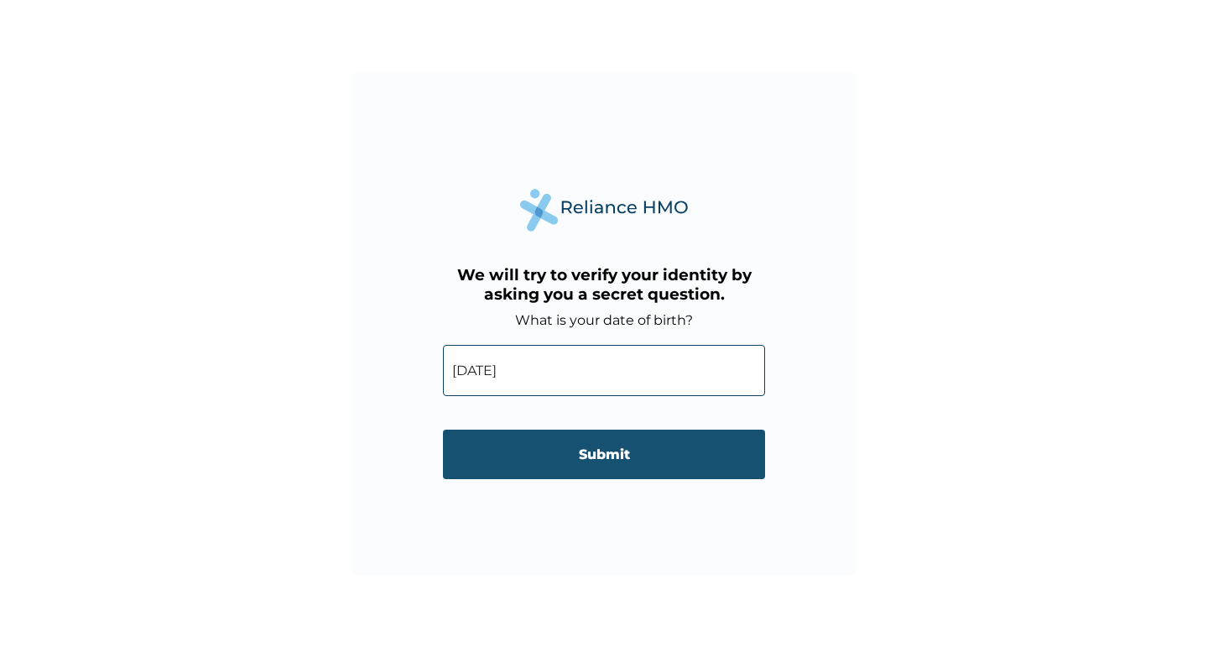
click at [601, 453] on input "Submit" at bounding box center [604, 453] width 322 height 49
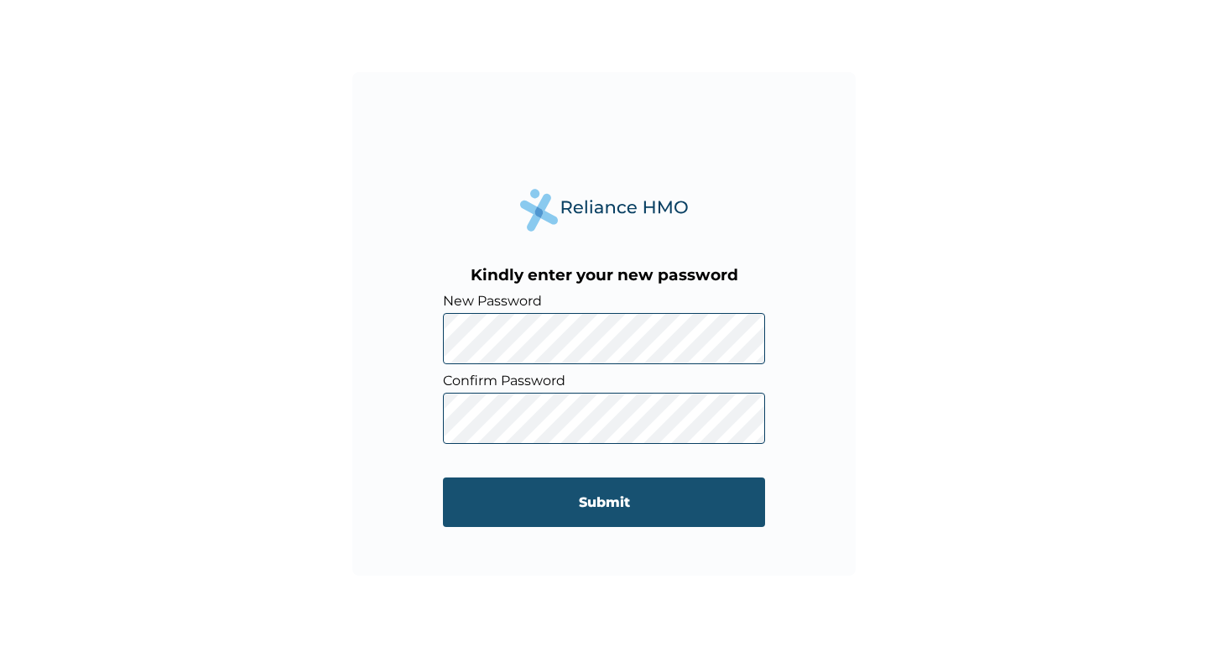
click at [618, 502] on input "Submit" at bounding box center [604, 501] width 322 height 49
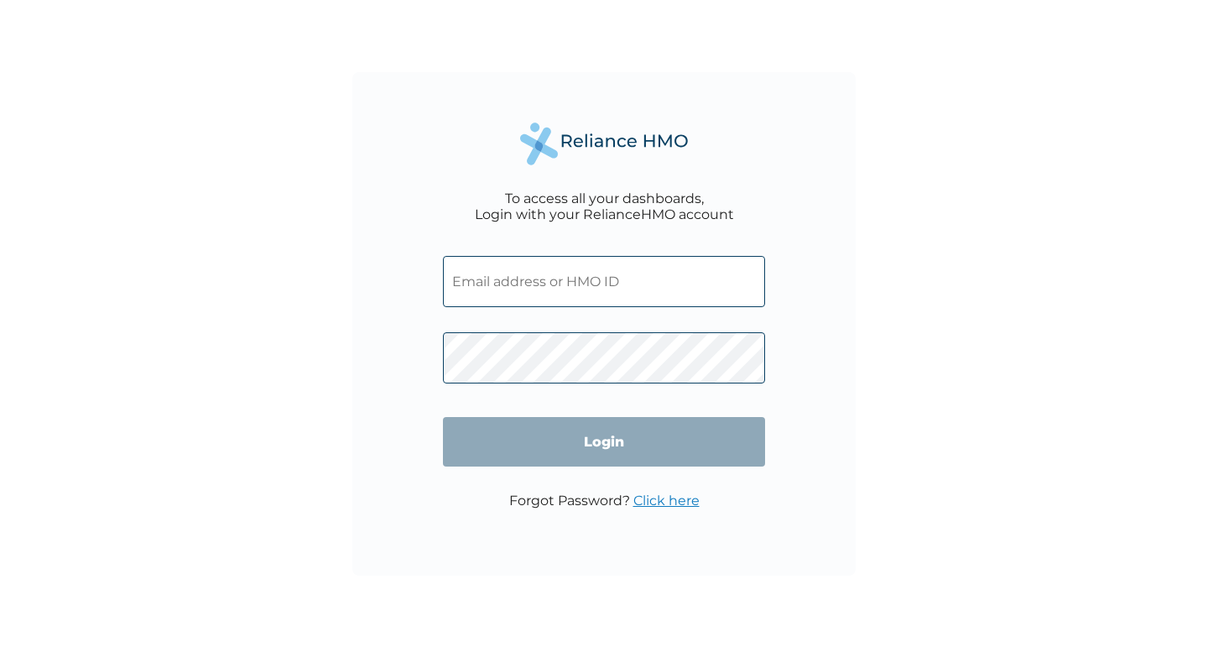
click at [536, 300] on input "text" at bounding box center [604, 281] width 322 height 51
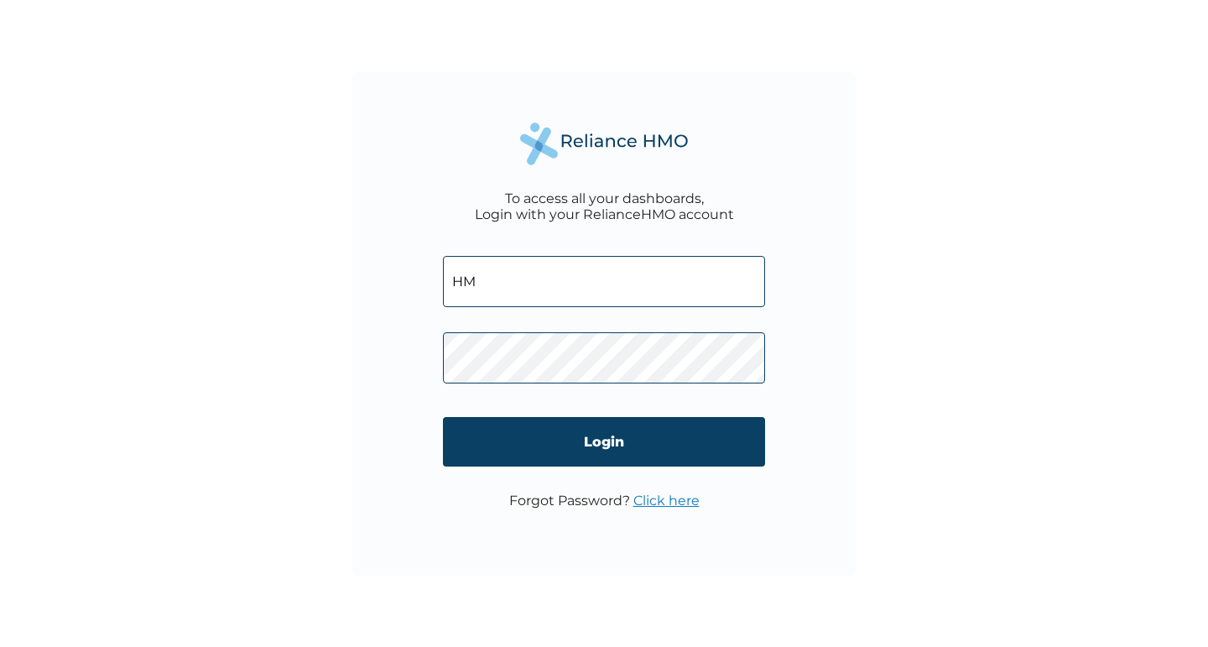
type input "H"
type input "JTL?10024/A"
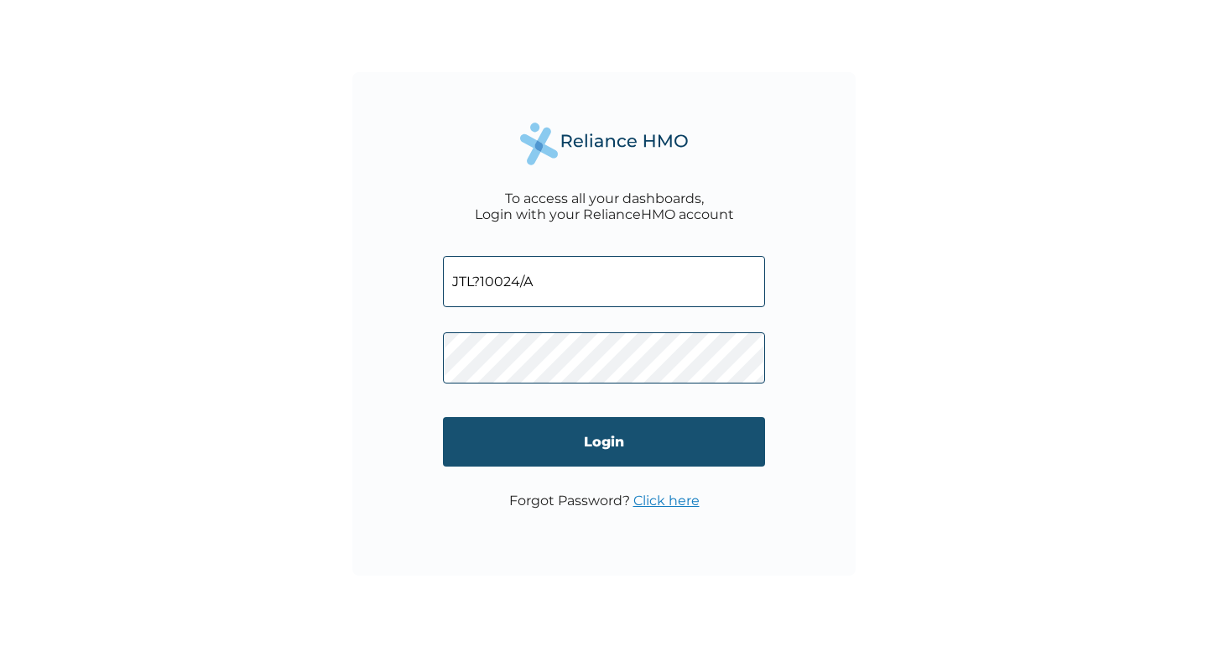
click at [605, 439] on input "Login" at bounding box center [604, 441] width 322 height 49
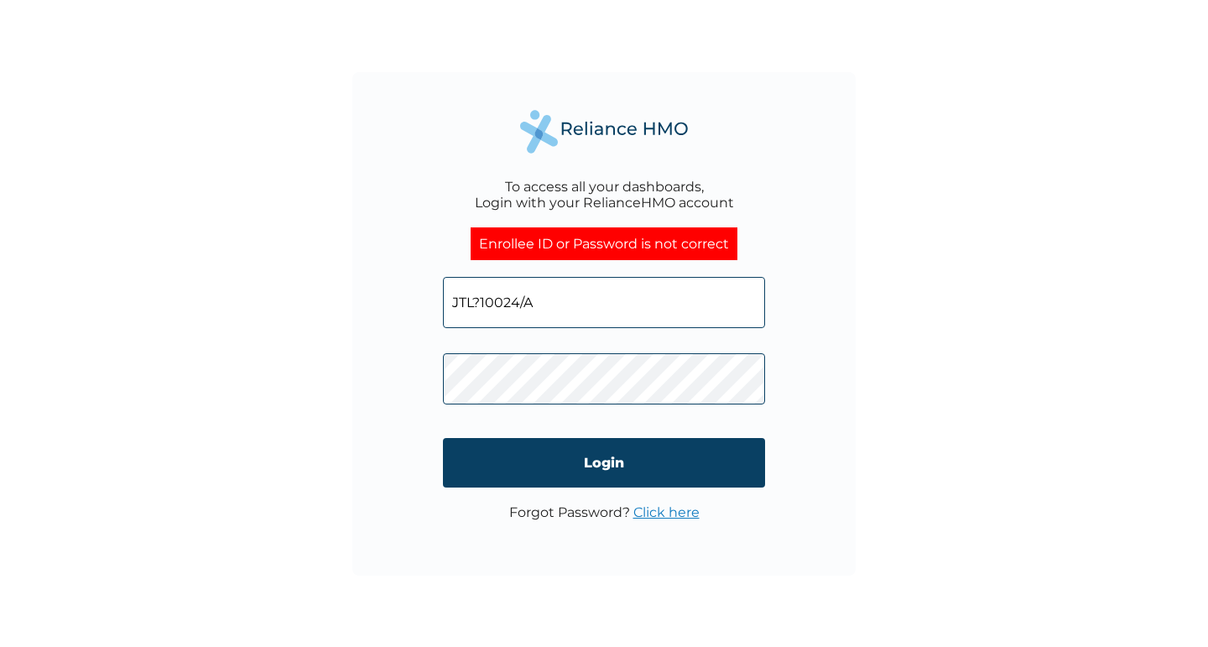
click at [482, 304] on input "JTL?10024/A" at bounding box center [604, 302] width 322 height 51
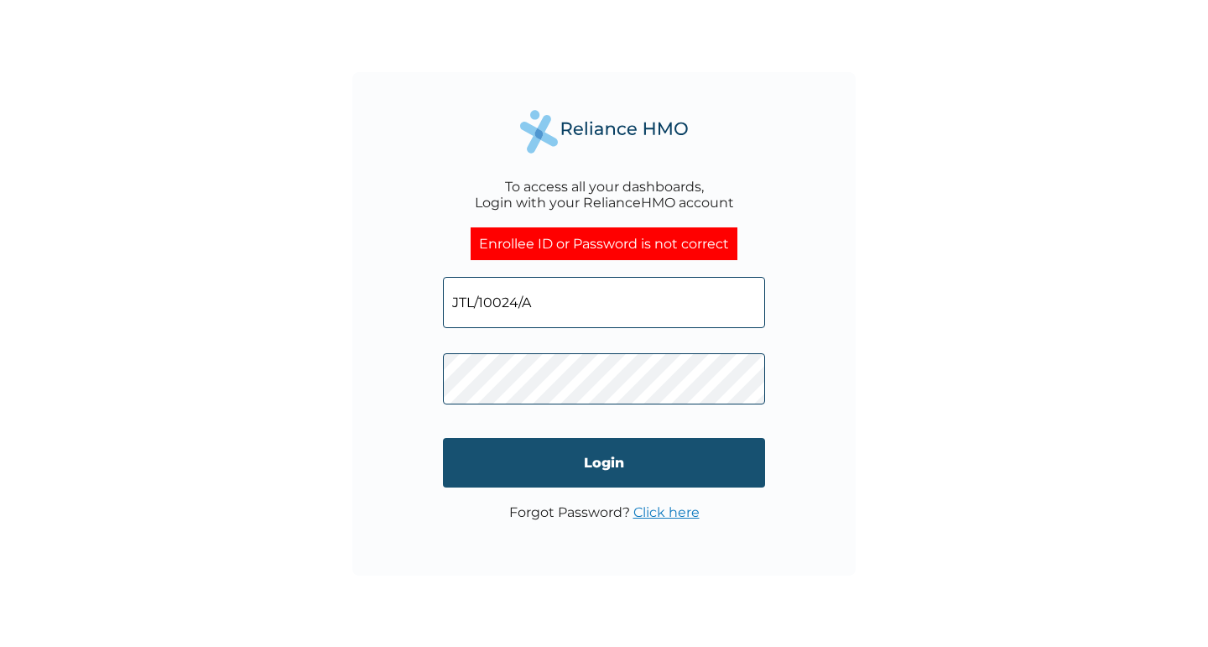
type input "JTL/10024/A"
click at [596, 459] on input "Login" at bounding box center [604, 462] width 322 height 49
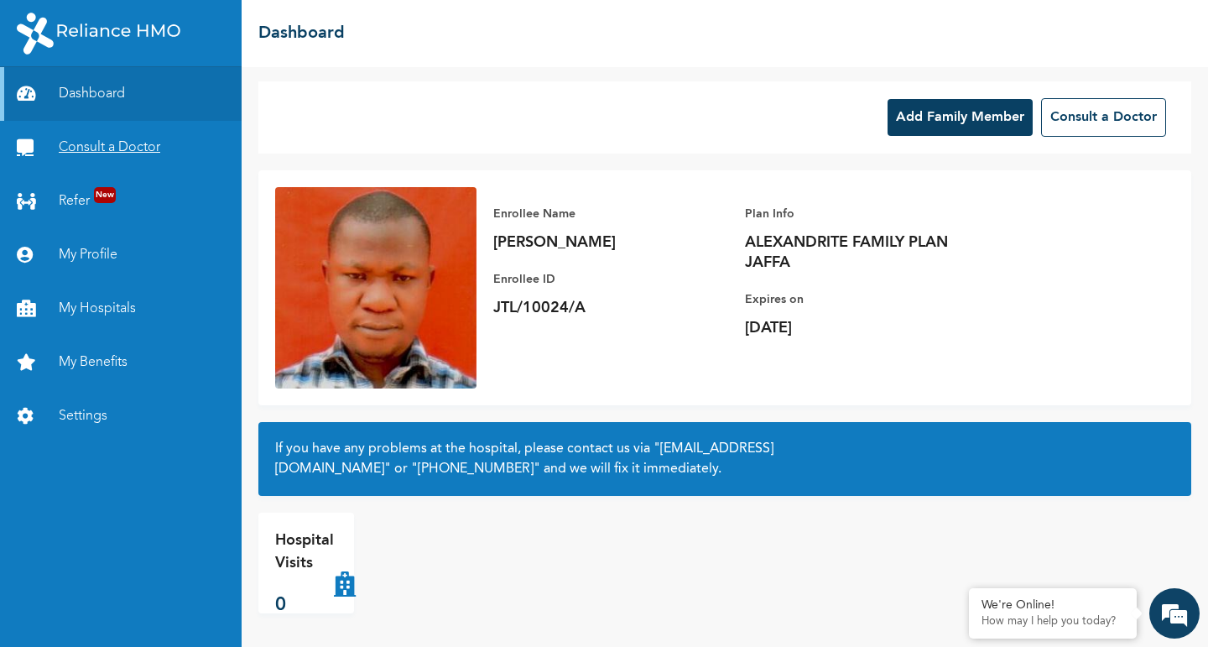
click at [109, 148] on link "Consult a Doctor" at bounding box center [121, 148] width 242 height 54
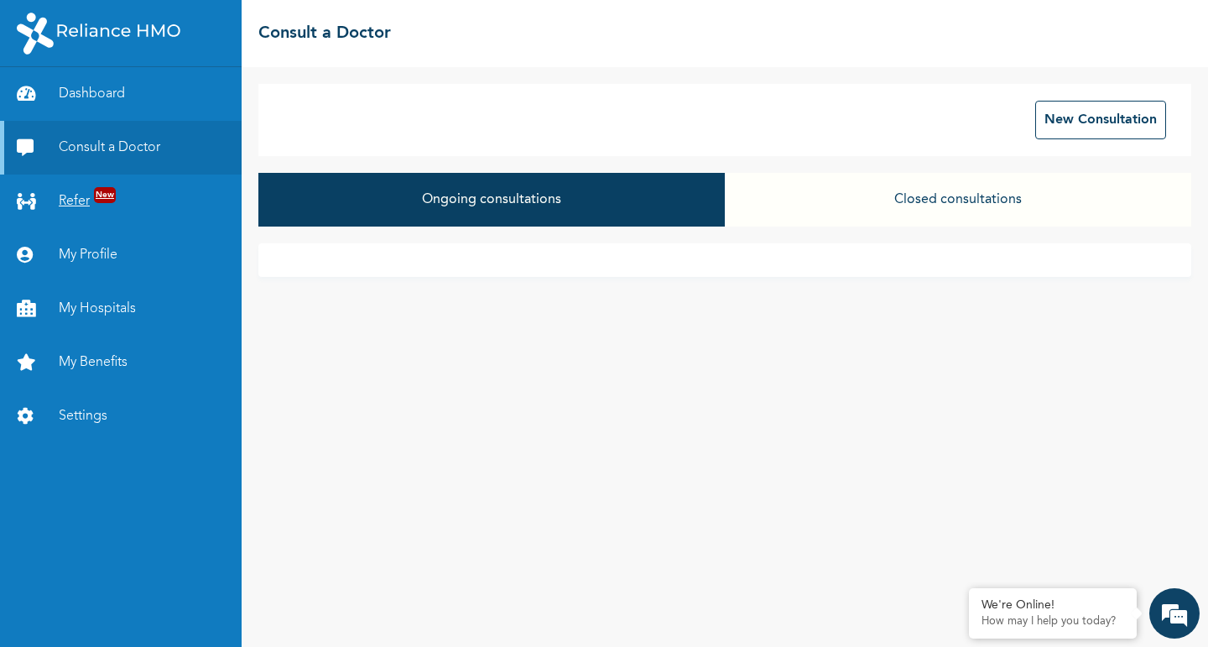
click at [64, 201] on link "Refer New" at bounding box center [121, 201] width 242 height 54
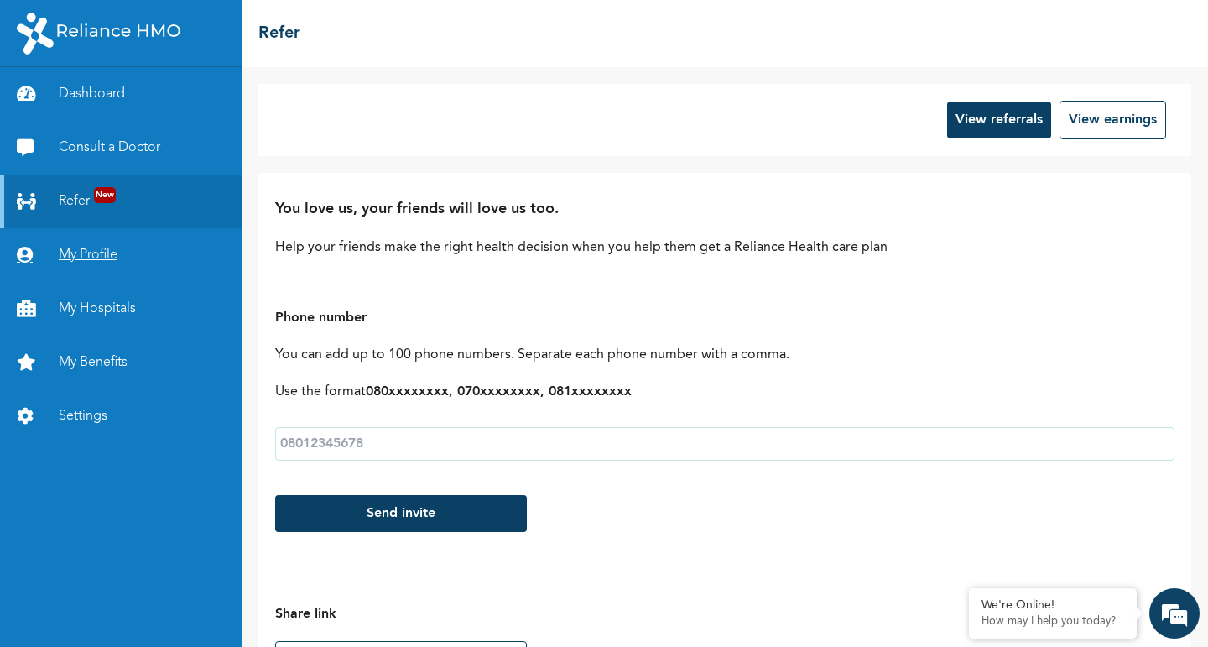
click at [81, 248] on link "My Profile" at bounding box center [121, 255] width 242 height 54
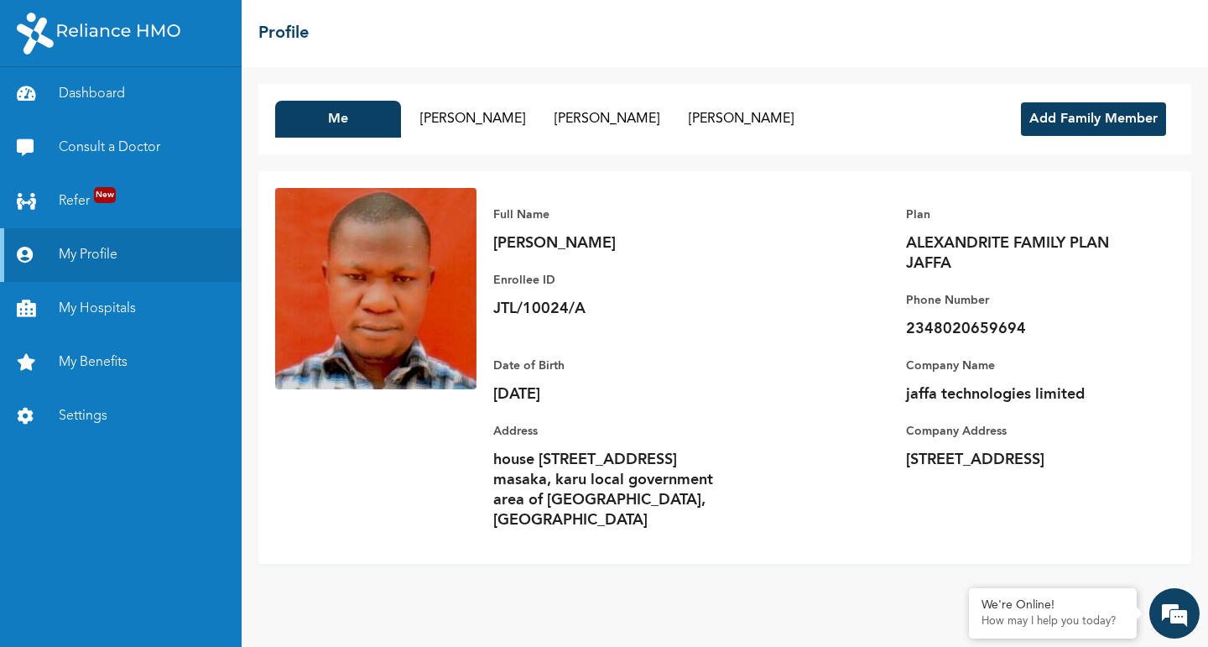
click at [832, 412] on div "Full Name [PERSON_NAME] Enrollee ID JTL/10024/A Plan ALEXANDRITE FAMILY PLAN JA…" at bounding box center [825, 367] width 698 height 359
click at [117, 313] on link "My Hospitals" at bounding box center [121, 309] width 242 height 54
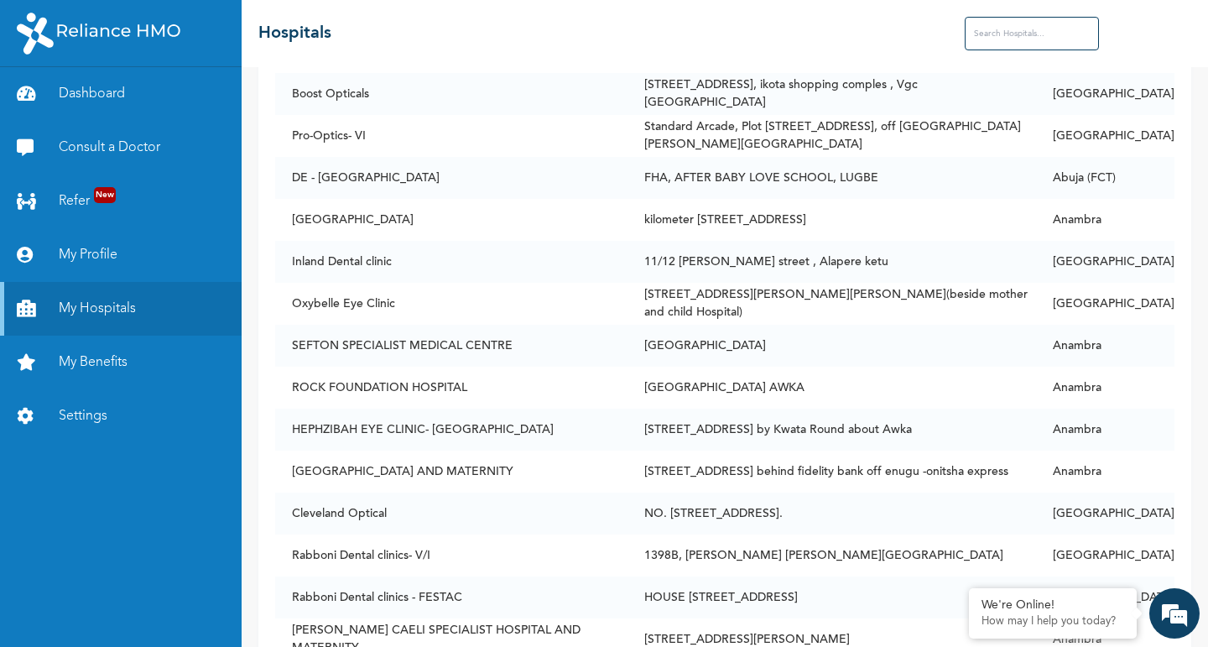
scroll to position [27144, 0]
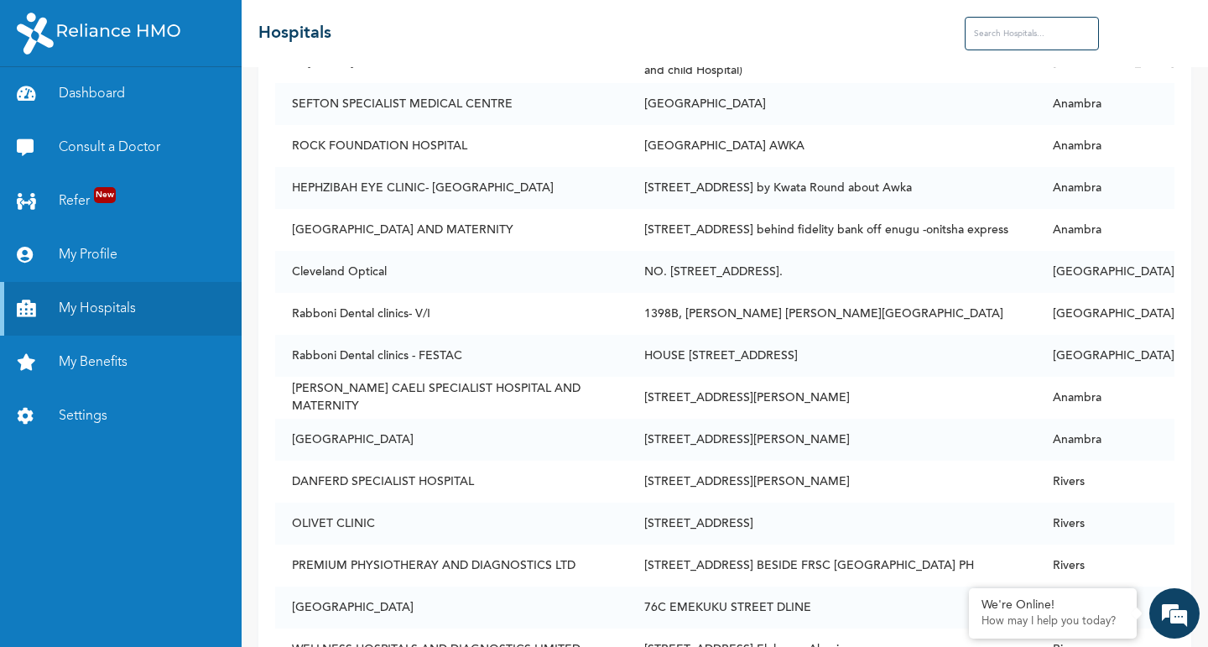
click at [1016, 34] on input "text" at bounding box center [1032, 34] width 134 height 34
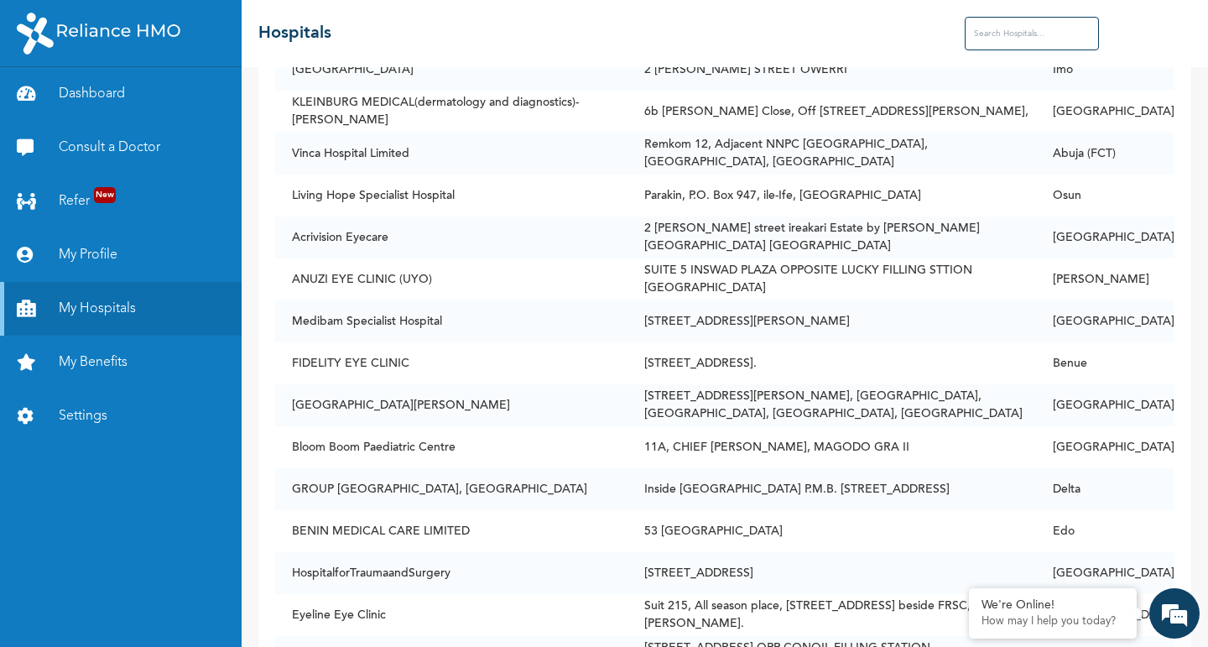
scroll to position [40097, 0]
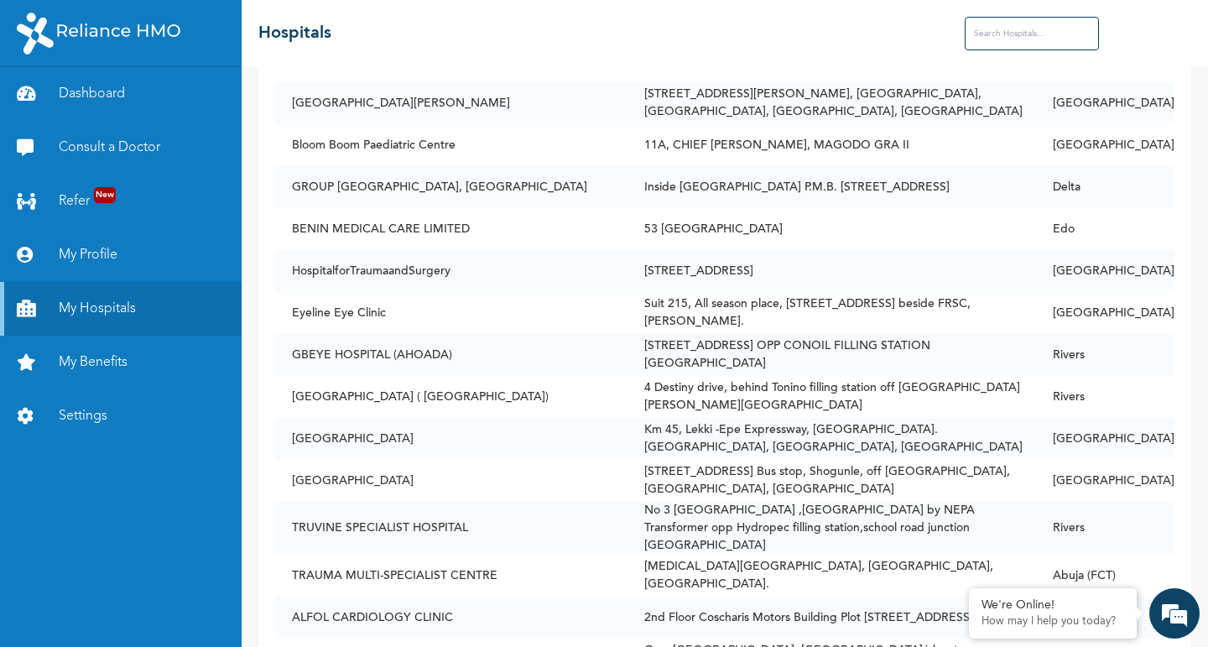
click at [1033, 27] on input "text" at bounding box center [1032, 34] width 134 height 34
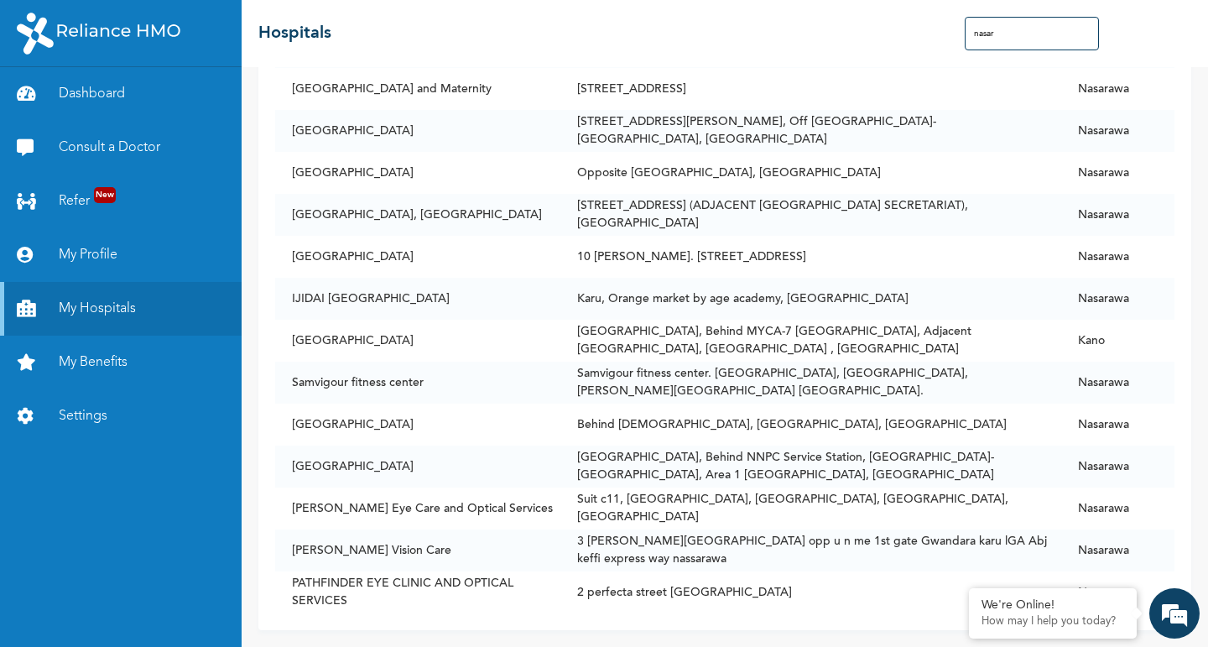
scroll to position [882, 0]
type input "nasar"
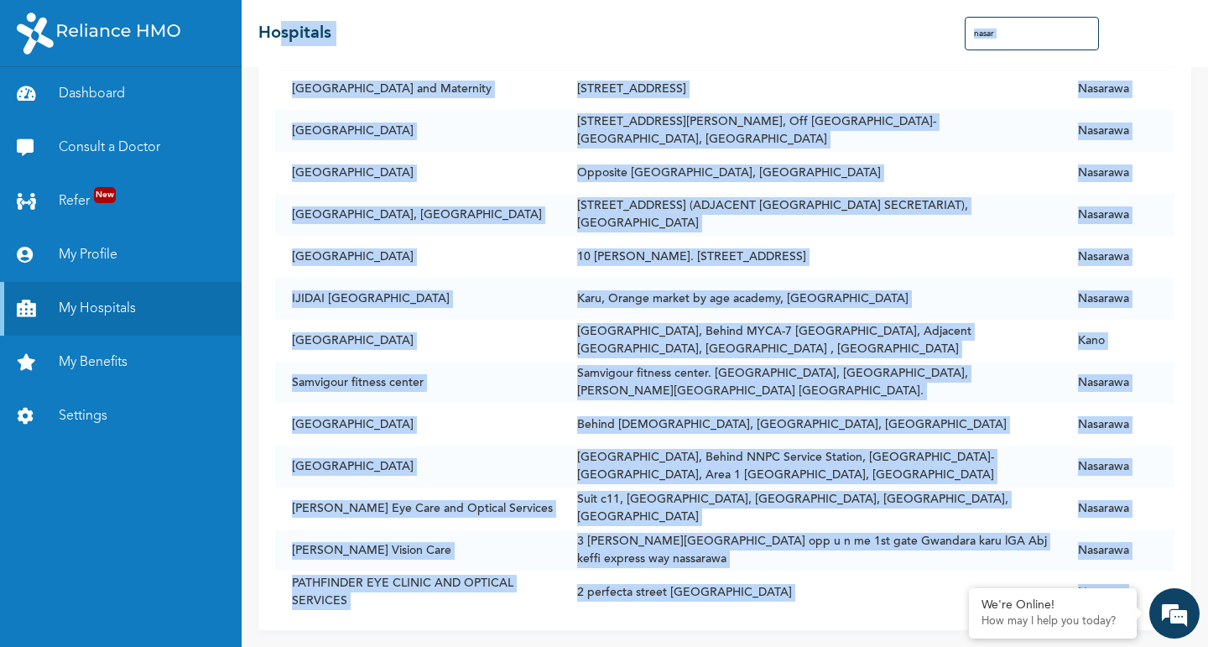
drag, startPoint x: 276, startPoint y: 57, endPoint x: 1184, endPoint y: 573, distance: 1044.6
click at [1184, 573] on div "☰ Hospitals nasar Name Address State [GEOGRAPHIC_DATA], OFF [GEOGRAPHIC_DATA] a…" at bounding box center [725, 323] width 966 height 647
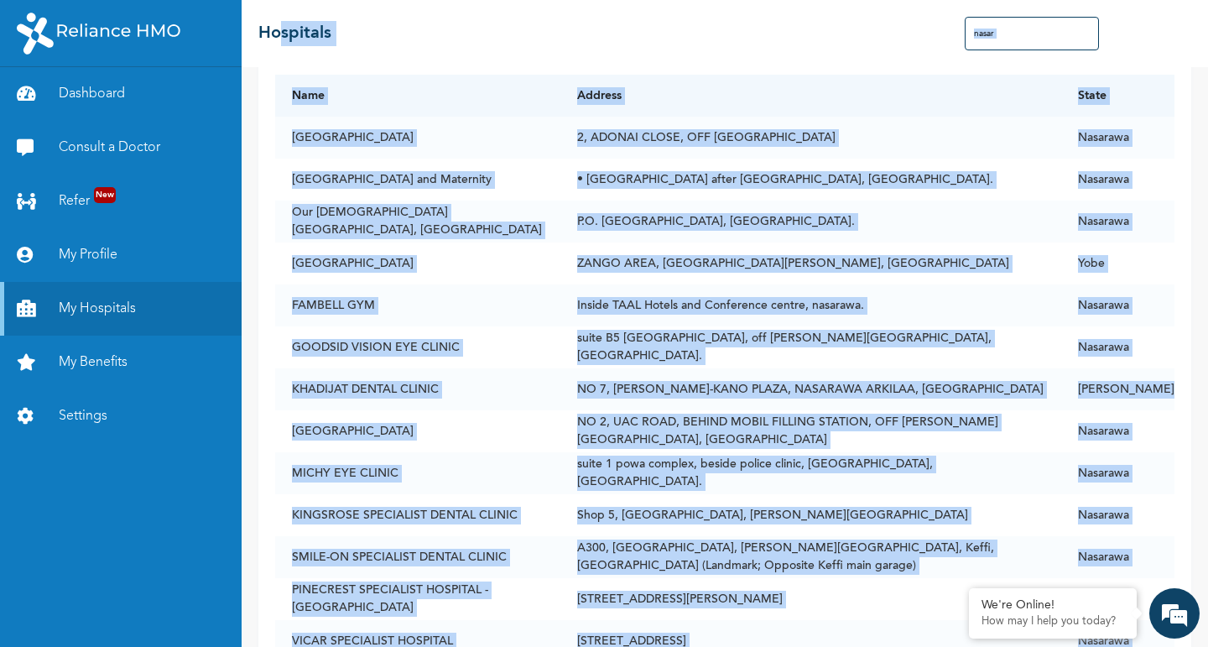
scroll to position [0, 0]
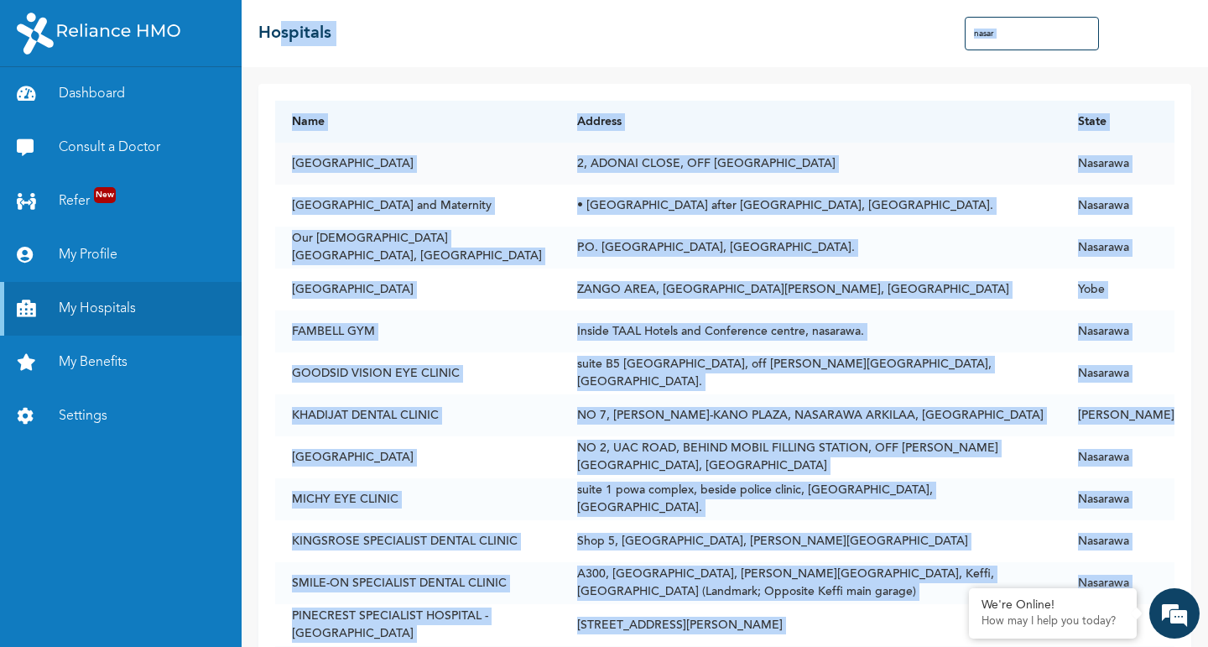
copy div "loremip Dolo Sitamet Conse Adipis Elitsedd 6, EIUSMO TEMPO, INC UTL ETDO MAGN A…"
click at [383, 117] on th "Name" at bounding box center [417, 122] width 285 height 42
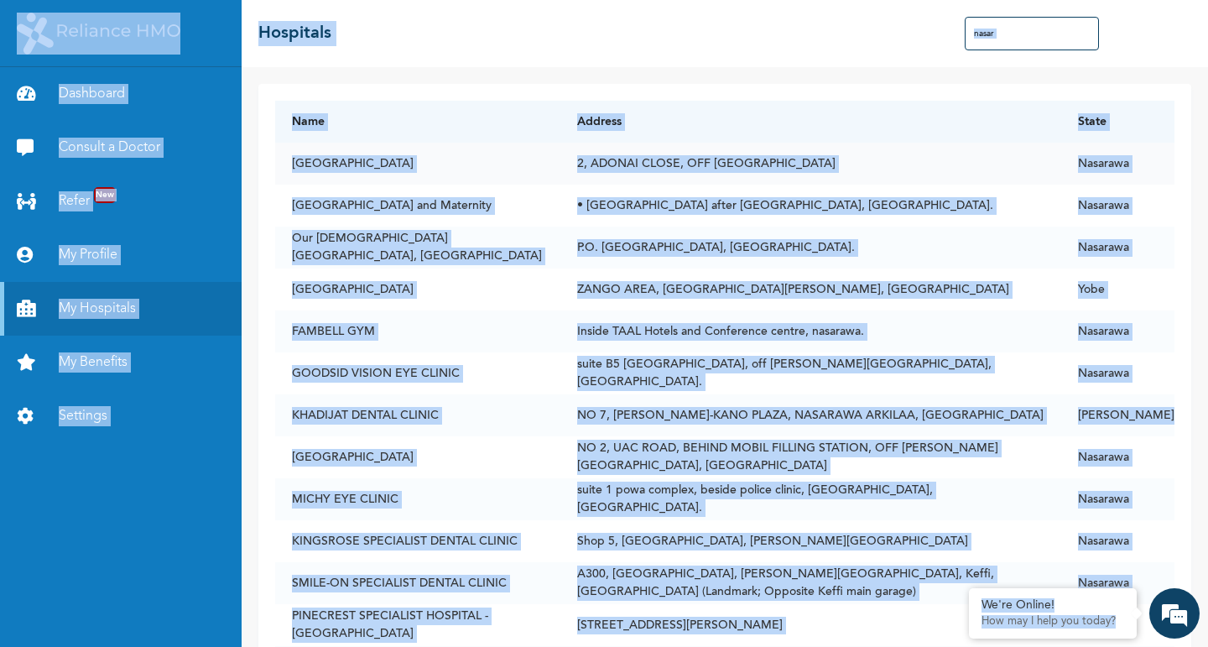
click at [621, 162] on td "2, ADONAI CLOSE, OFF [GEOGRAPHIC_DATA]" at bounding box center [810, 164] width 501 height 42
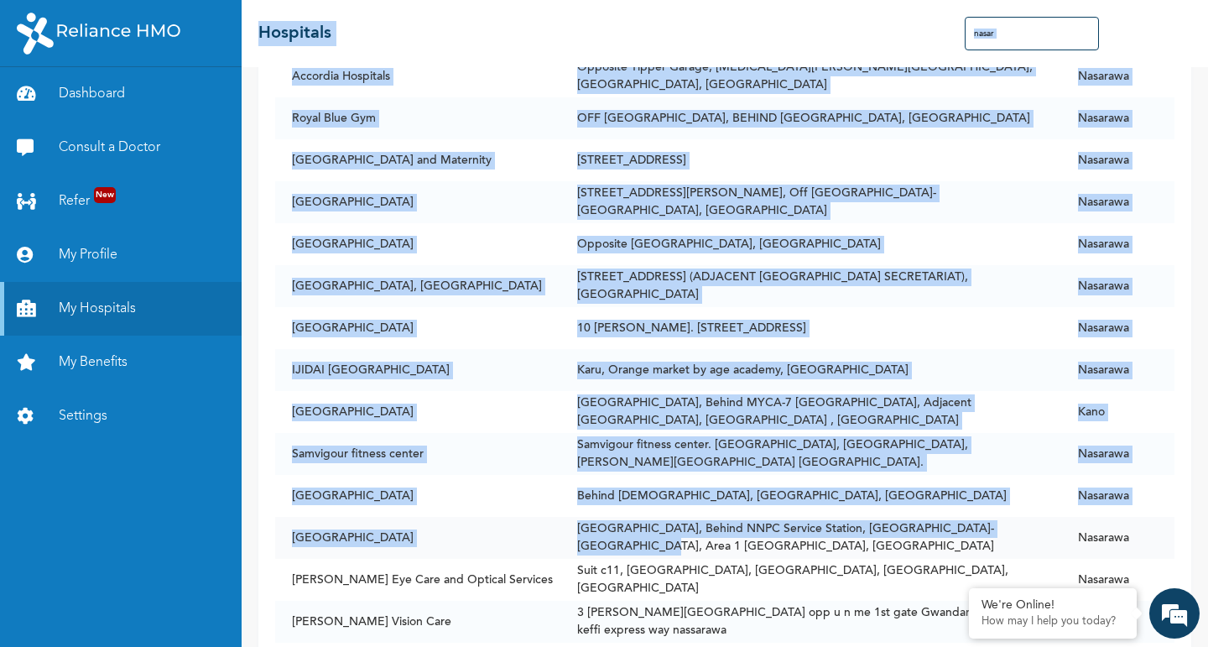
scroll to position [885, 0]
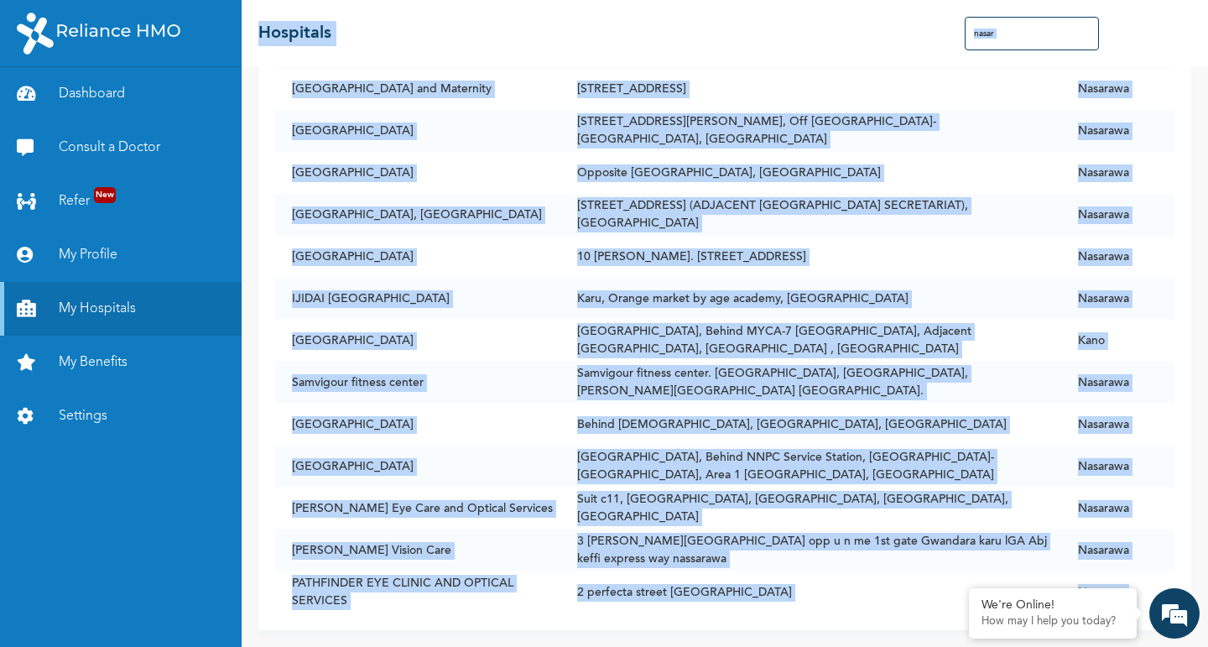
drag, startPoint x: 257, startPoint y: 28, endPoint x: 1207, endPoint y: 601, distance: 1109.6
click at [1207, 601] on div "☰ Hospitals nasar Name Address State [GEOGRAPHIC_DATA], OFF [GEOGRAPHIC_DATA] a…" at bounding box center [725, 323] width 966 height 647
click at [887, 634] on div "Name Address State [GEOGRAPHIC_DATA], [GEOGRAPHIC_DATA], OFF [GEOGRAPHIC_DATA] …" at bounding box center [725, 357] width 966 height 580
drag, startPoint x: 282, startPoint y: 118, endPoint x: 907, endPoint y: 578, distance: 776.3
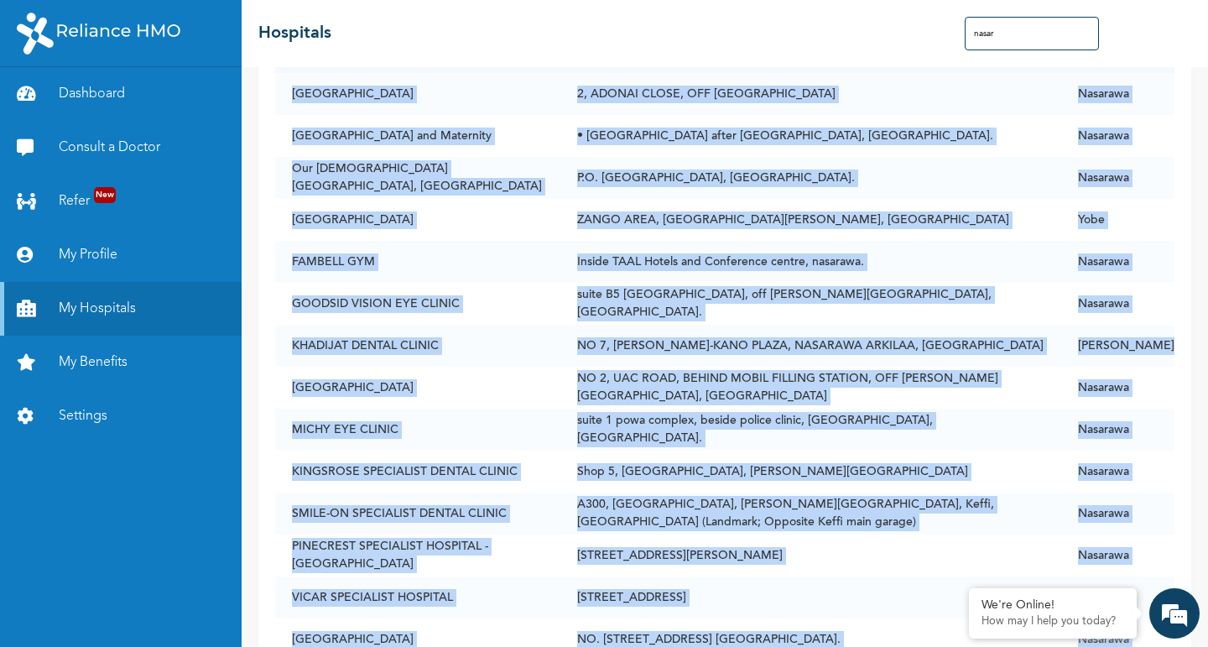
scroll to position [0, 0]
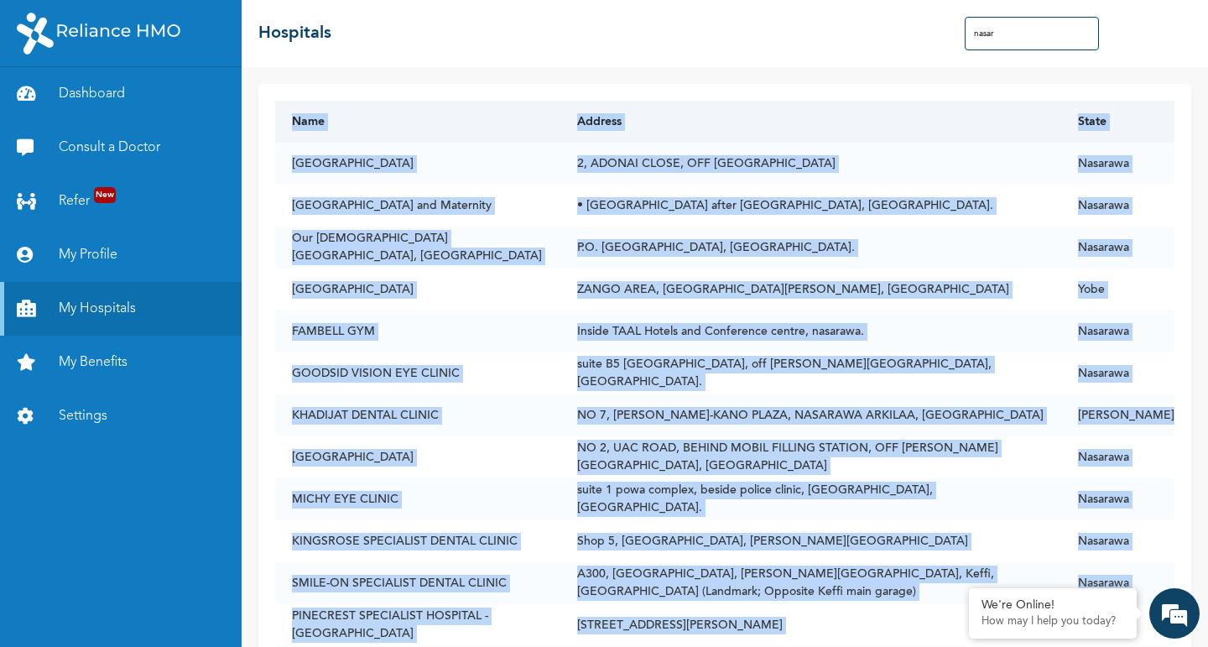
click at [1027, 125] on th "Address" at bounding box center [810, 122] width 501 height 42
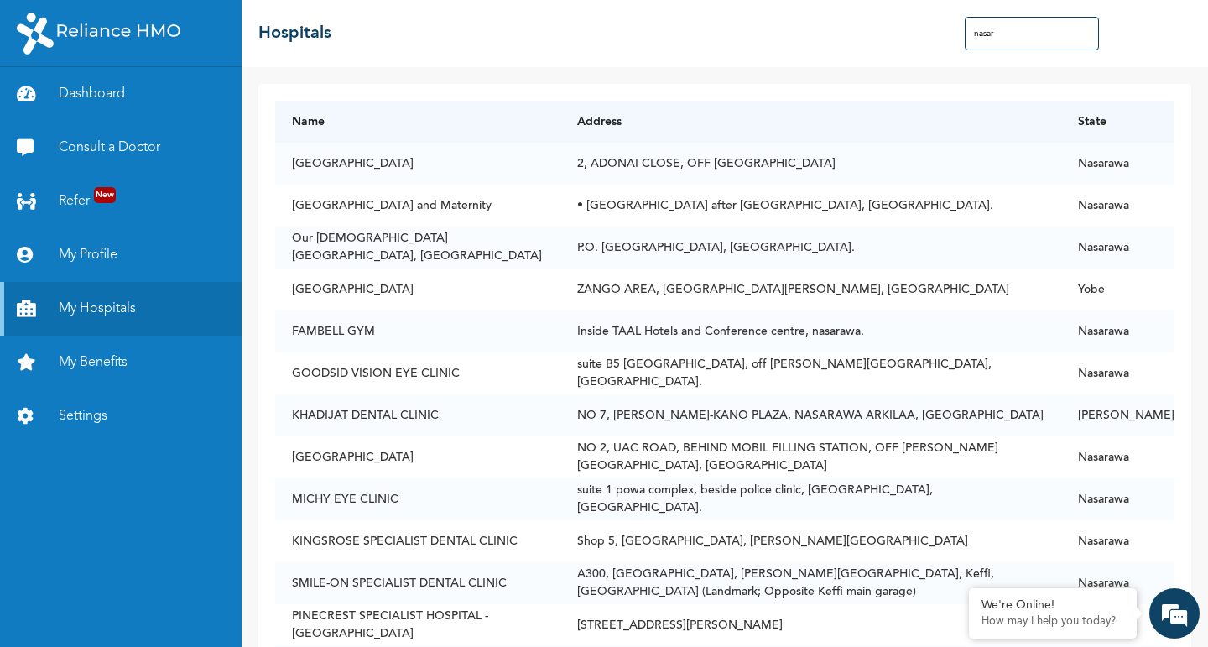
click at [1193, 256] on div "Name Address State [GEOGRAPHIC_DATA], [GEOGRAPHIC_DATA], OFF [GEOGRAPHIC_DATA] …" at bounding box center [725, 357] width 966 height 580
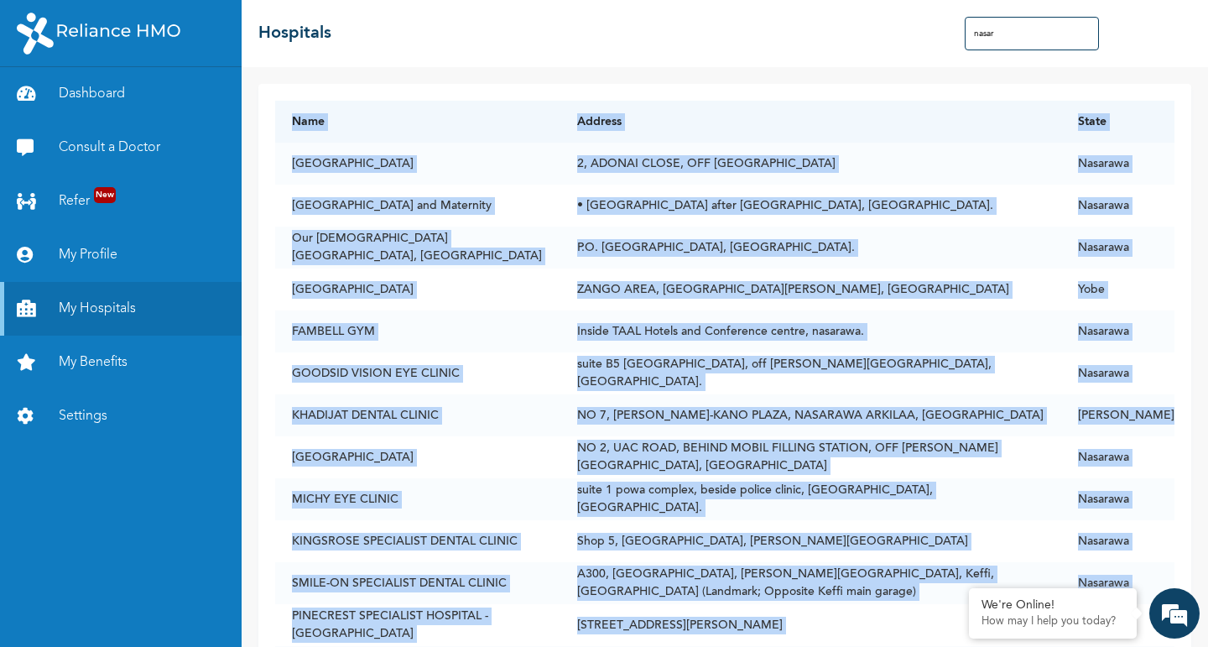
drag, startPoint x: 270, startPoint y: 96, endPoint x: 1200, endPoint y: 637, distance: 1076.0
click at [1200, 637] on div "Name Address State [GEOGRAPHIC_DATA], [GEOGRAPHIC_DATA], OFF [GEOGRAPHIC_DATA] …" at bounding box center [725, 357] width 966 height 580
copy table "Lore Ipsumdo Sitam Consec Adipisci 1, ELITSE DOEIU, TEM INC UTLA ETDO Magnaali …"
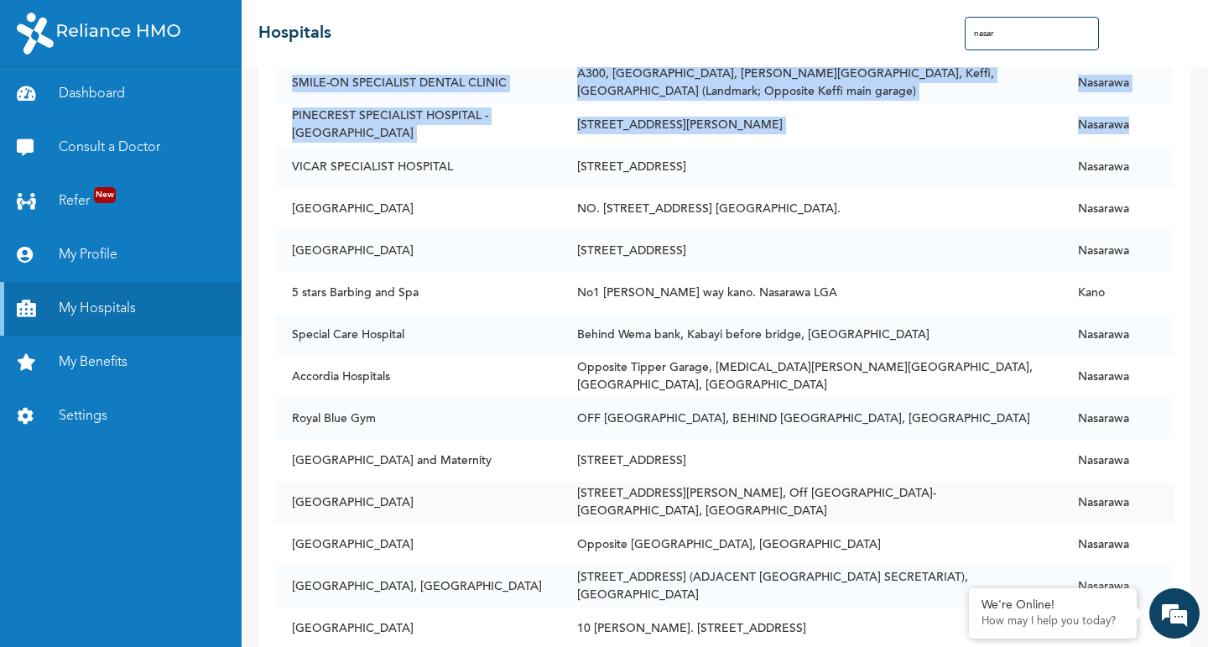
scroll to position [483, 0]
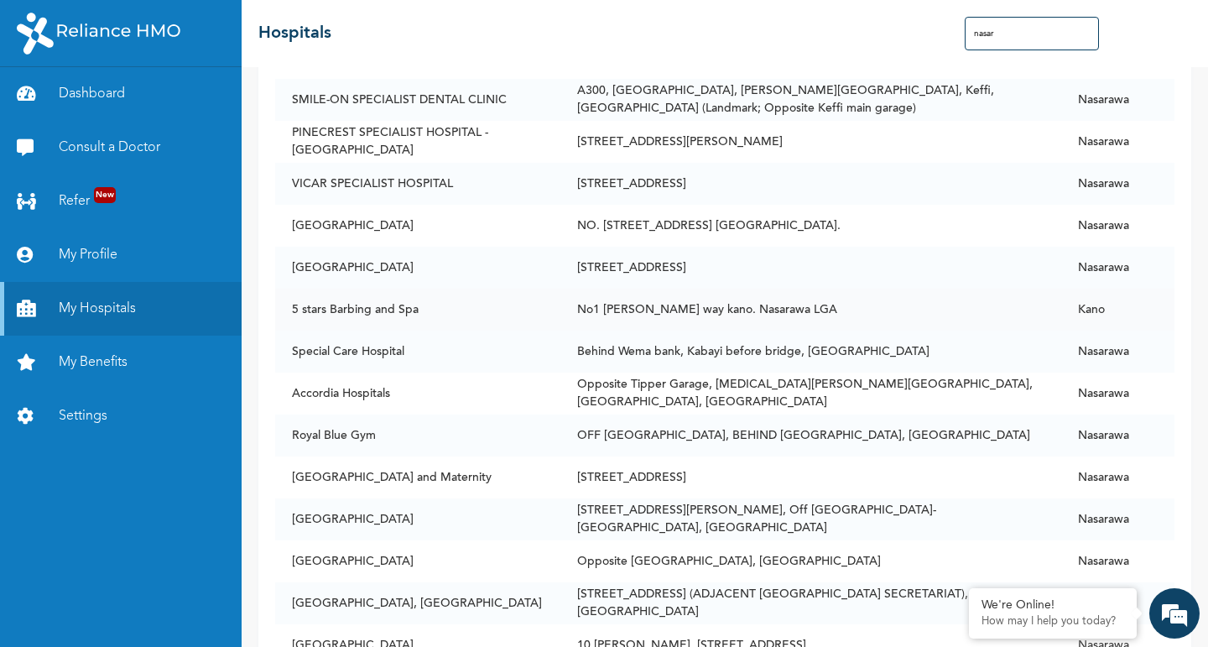
click at [955, 311] on td "No1 [PERSON_NAME] way kano. Nasarawa LGA" at bounding box center [810, 310] width 501 height 42
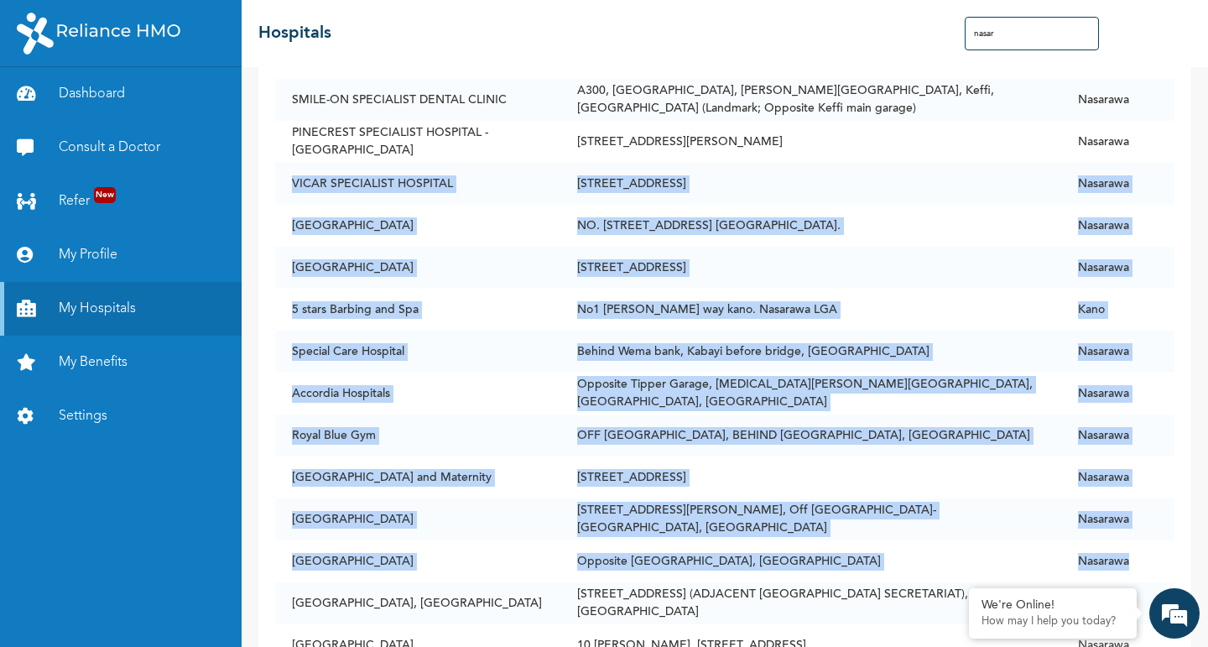
drag, startPoint x: 273, startPoint y: 180, endPoint x: 1183, endPoint y: 565, distance: 988.1
click at [1183, 565] on div "Name Address State [GEOGRAPHIC_DATA], [GEOGRAPHIC_DATA], OFF [GEOGRAPHIC_DATA] …" at bounding box center [725, 357] width 966 height 580
copy tbody "VICAR SPECIALIST HOSPITAL [STREET_ADDRESS] [STREET_ADDRESS] [GEOGRAPHIC_DATA]. …"
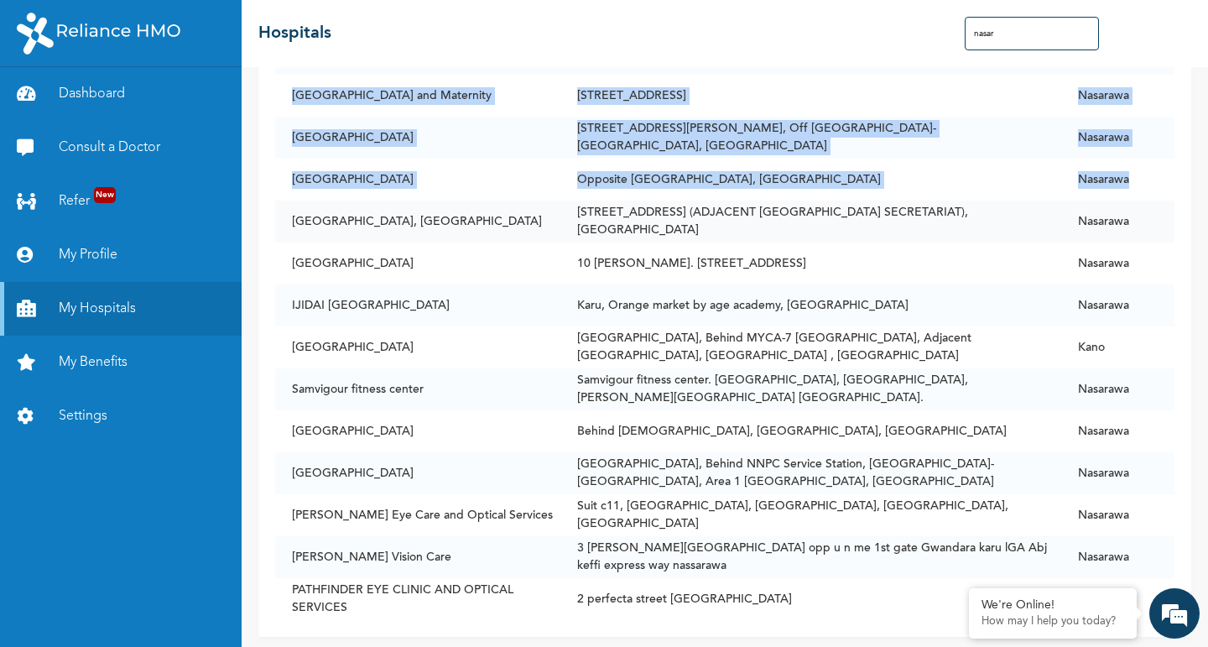
scroll to position [885, 0]
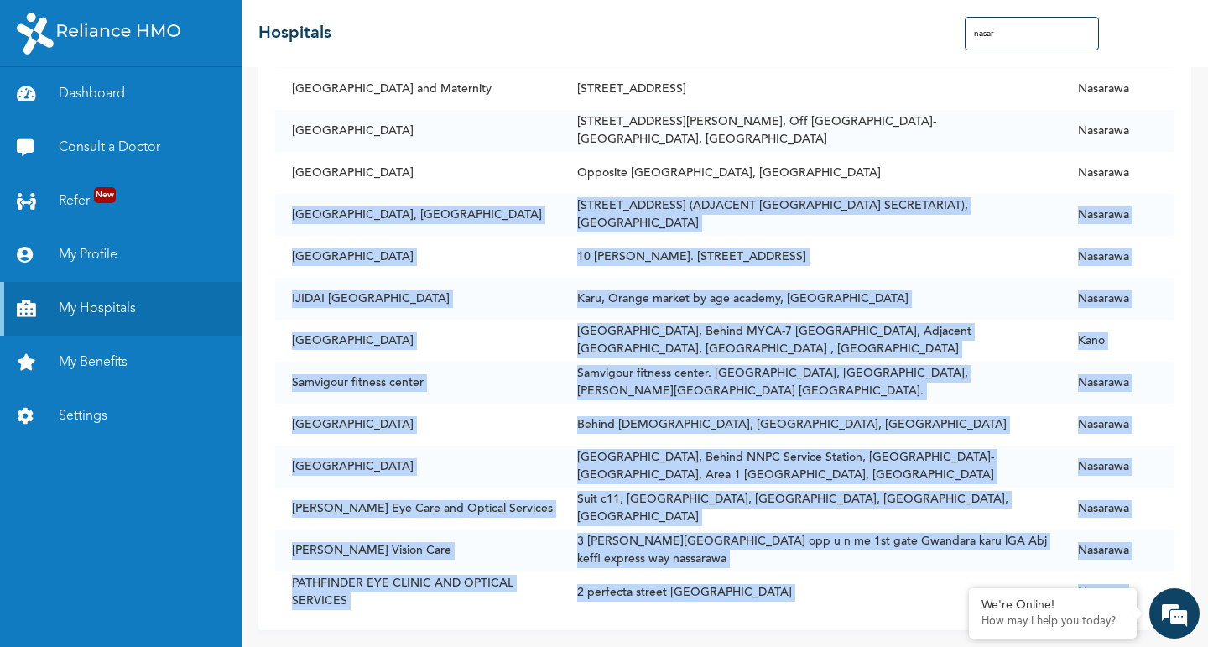
drag, startPoint x: 287, startPoint y: 199, endPoint x: 1207, endPoint y: 604, distance: 1005.3
copy tbody "[GEOGRAPHIC_DATA], [GEOGRAPHIC_DATA][STREET_ADDRESS] (ADJACENT [GEOGRAPHIC_DATA…"
